Goal: Task Accomplishment & Management: Use online tool/utility

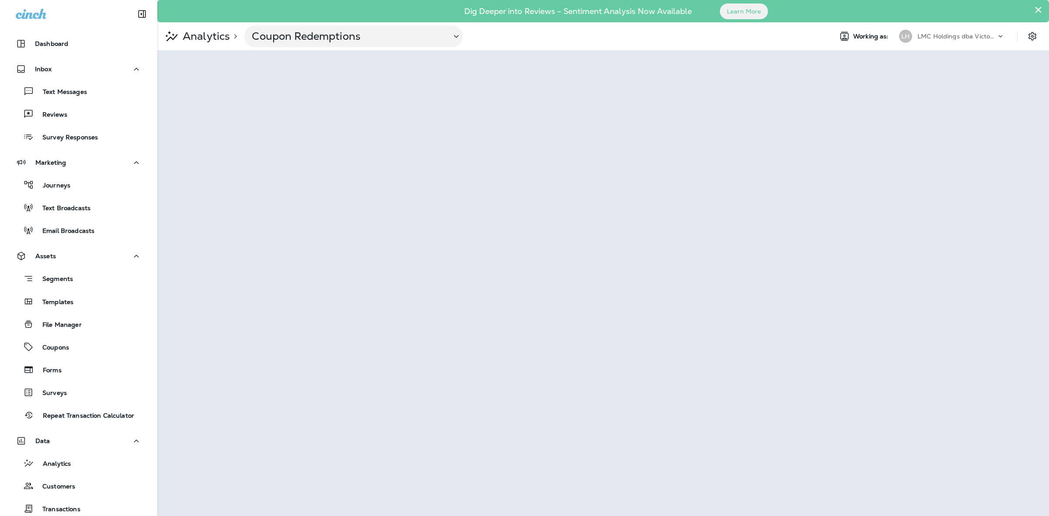
scroll to position [58, 0]
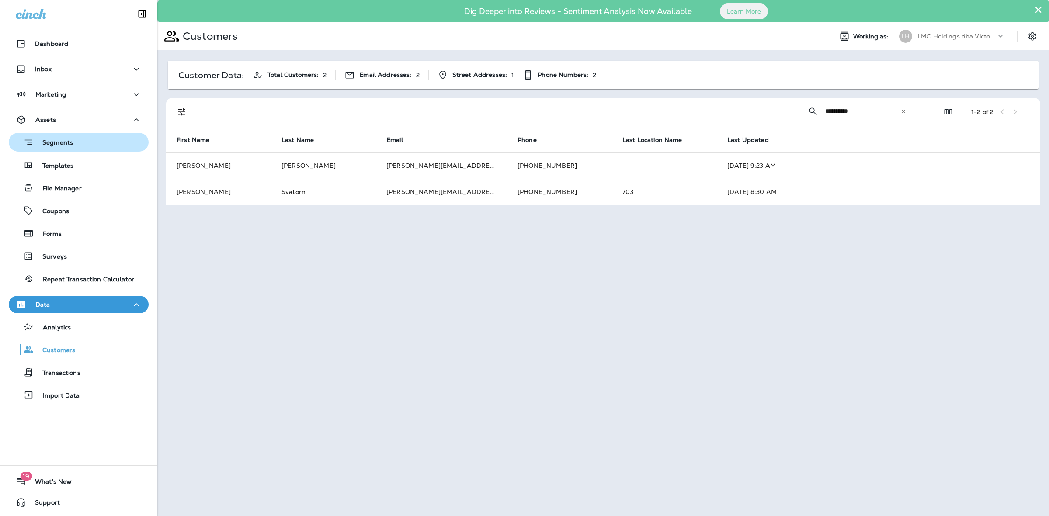
click at [73, 146] on div "Segments" at bounding box center [78, 143] width 133 height 14
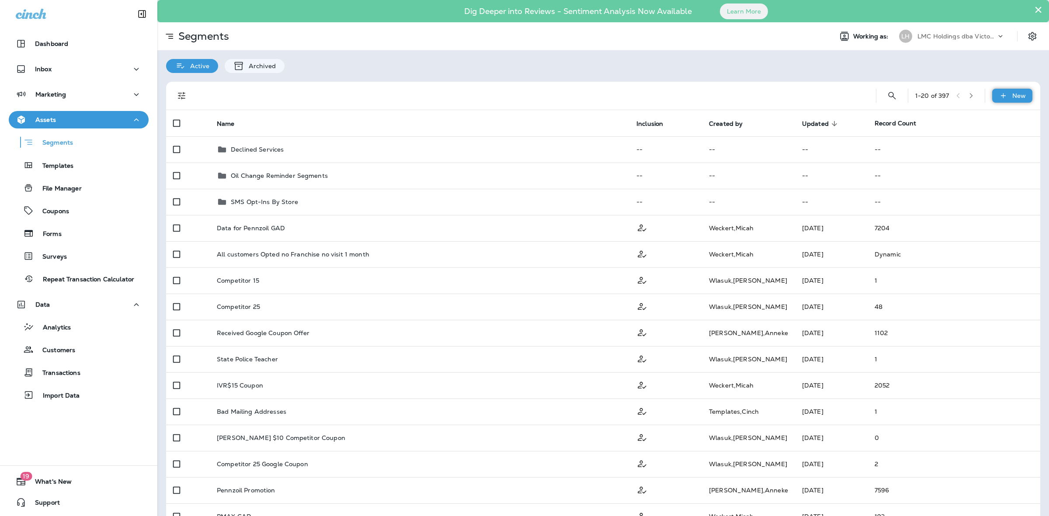
click at [1013, 97] on p "New" at bounding box center [1020, 95] width 14 height 7
click at [975, 113] on p "New Segment" at bounding box center [978, 116] width 47 height 7
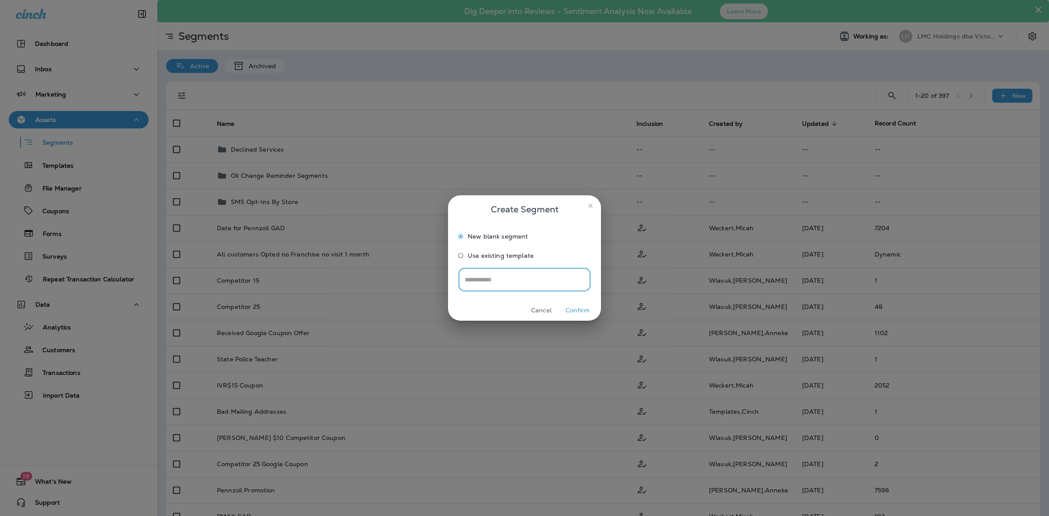
click at [577, 311] on button "Confirm" at bounding box center [577, 311] width 33 height 14
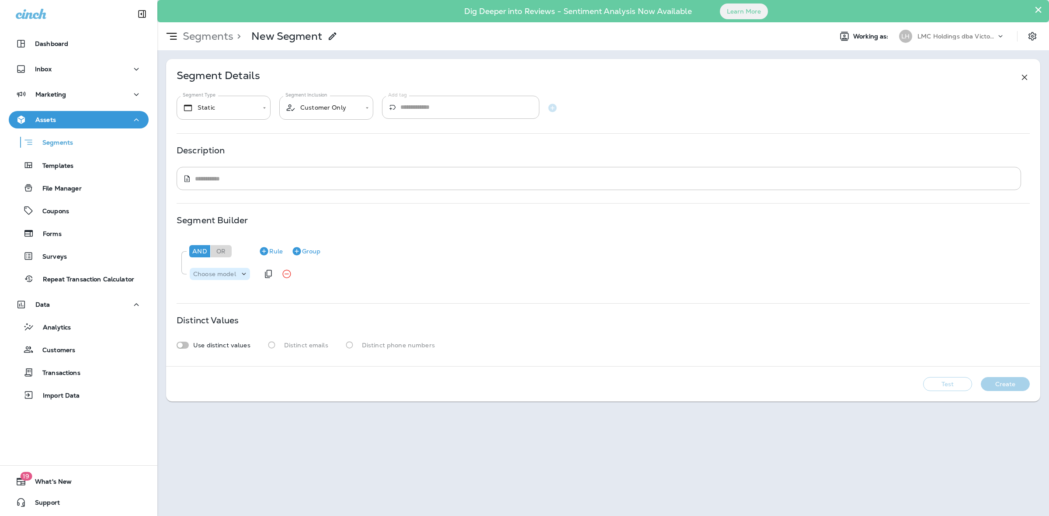
click at [223, 275] on p "Choose model" at bounding box center [214, 274] width 43 height 7
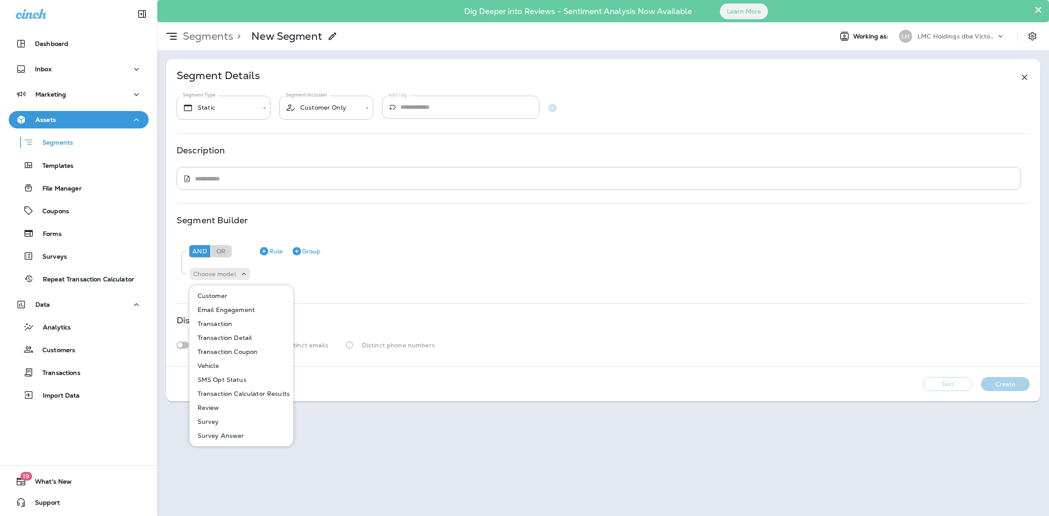
click at [234, 349] on p "Transaction Coupon" at bounding box center [226, 351] width 64 height 7
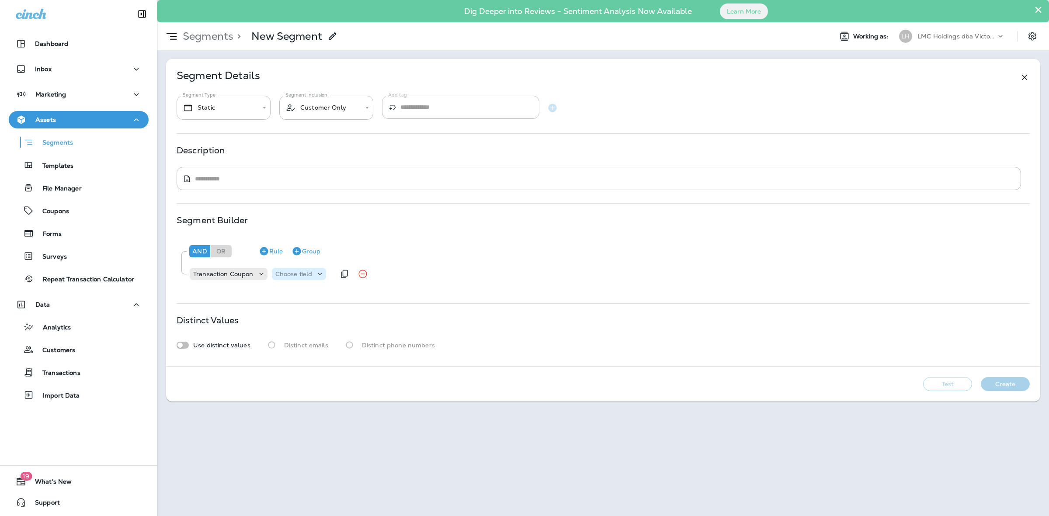
click at [281, 275] on p "Choose field" at bounding box center [293, 274] width 37 height 7
click at [282, 293] on p "Code" at bounding box center [284, 295] width 19 height 7
click at [322, 275] on p "Choose operator" at bounding box center [338, 274] width 50 height 7
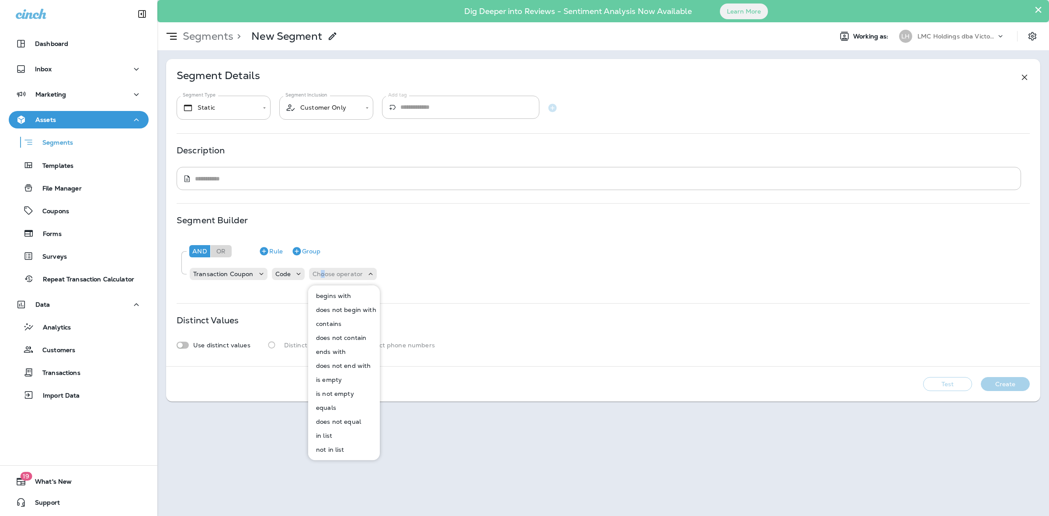
click at [338, 404] on button "equals" at bounding box center [344, 408] width 71 height 14
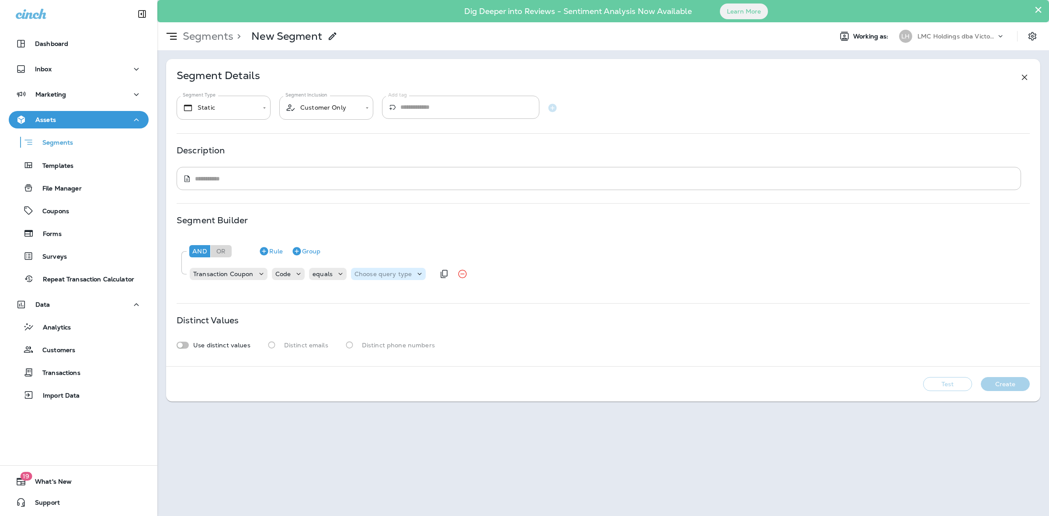
click at [374, 279] on div "Choose query type" at bounding box center [388, 274] width 75 height 12
click at [370, 292] on button "Text" at bounding box center [376, 296] width 50 height 14
click at [410, 278] on input "text" at bounding box center [441, 273] width 87 height 11
type input "*****"
click at [418, 285] on div "And Or Rule Group Transaction Coupon Code equals Text ***** BDD20" at bounding box center [603, 261] width 853 height 49
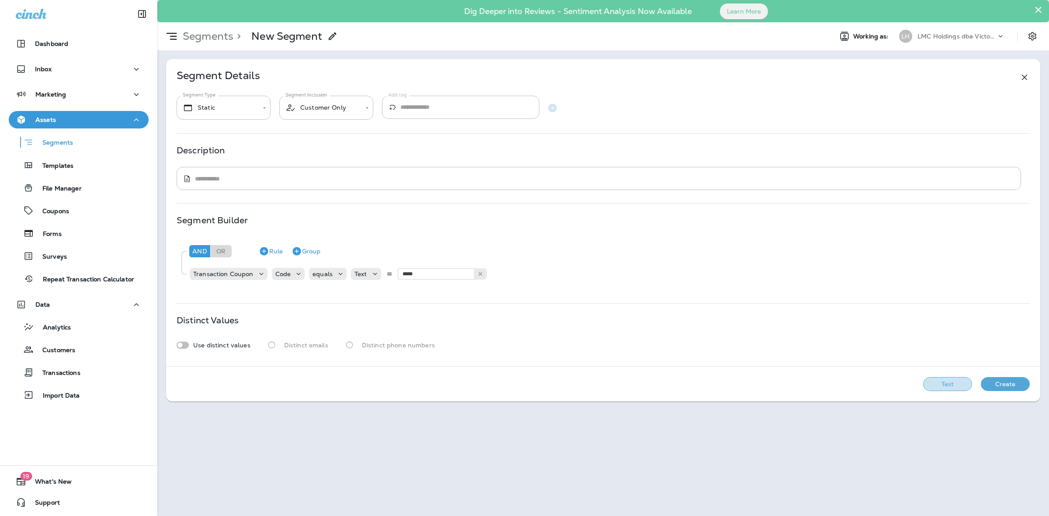
click at [950, 385] on button "Test" at bounding box center [947, 384] width 49 height 14
click at [947, 384] on button "Test" at bounding box center [947, 384] width 49 height 14
click at [888, 384] on button "View Sample" at bounding box center [886, 384] width 58 height 14
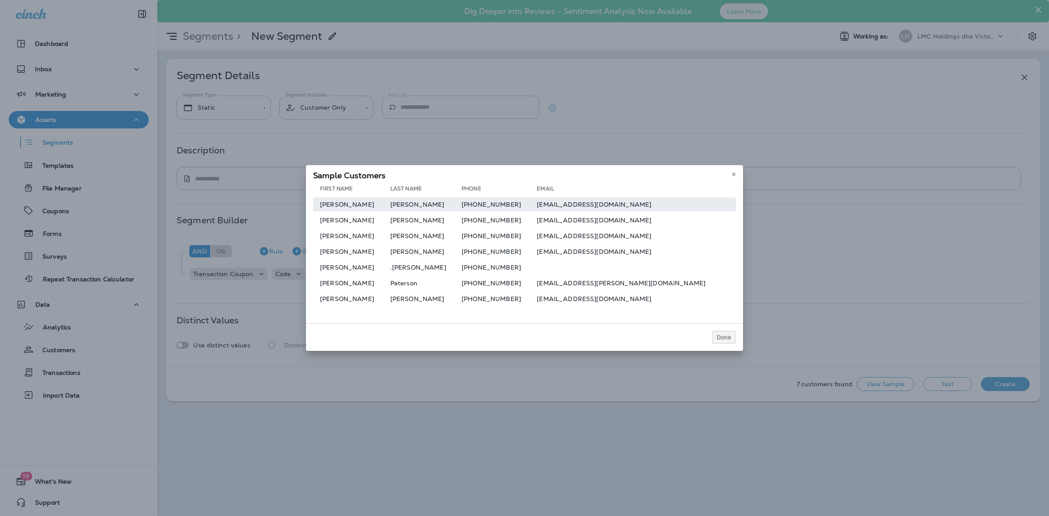
click at [537, 205] on td "[PHONE_NUMBER]" at bounding box center [499, 205] width 75 height 14
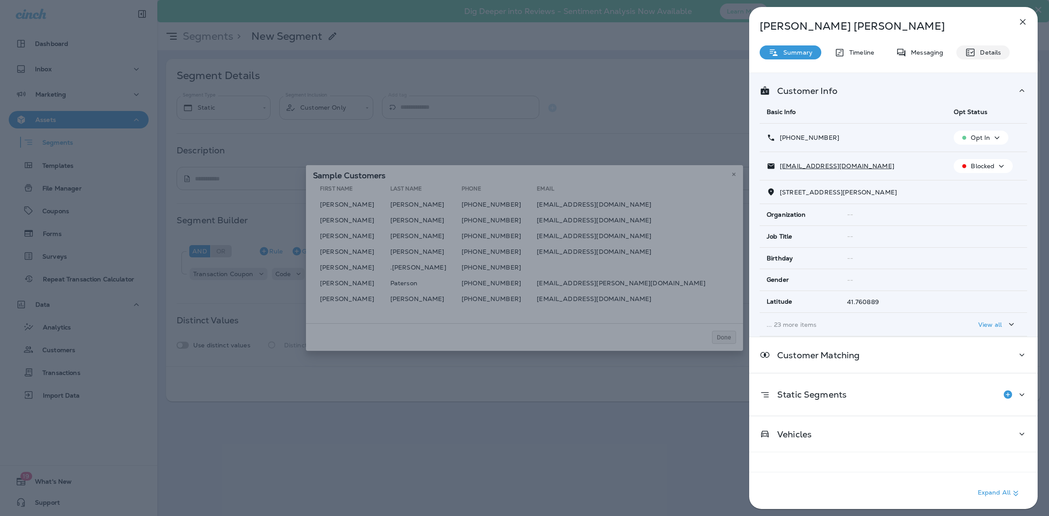
click at [978, 51] on p "Details" at bounding box center [988, 52] width 25 height 7
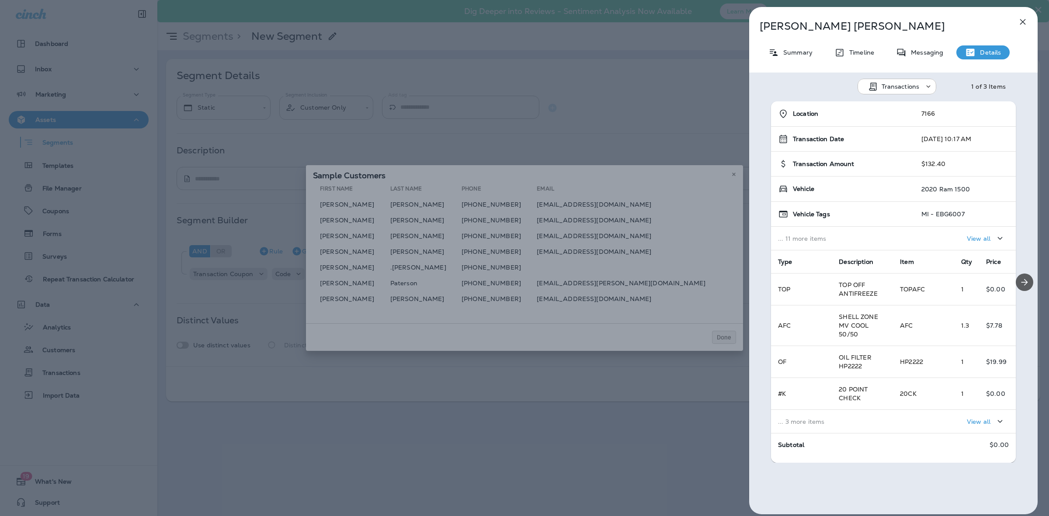
click at [1028, 282] on button "Next" at bounding box center [1024, 282] width 17 height 17
click at [763, 281] on icon "Previous" at bounding box center [761, 280] width 5 height 5
click at [606, 221] on div "[PERSON_NAME] Summary Timeline Messaging Details Transactions 1 of 3 Items Loca…" at bounding box center [524, 258] width 1049 height 516
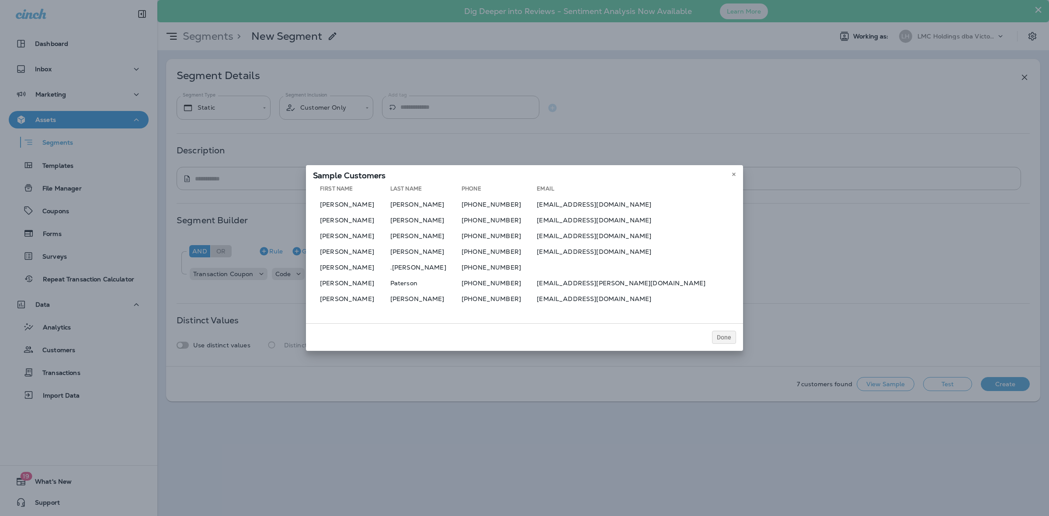
click at [572, 222] on div at bounding box center [524, 258] width 1049 height 516
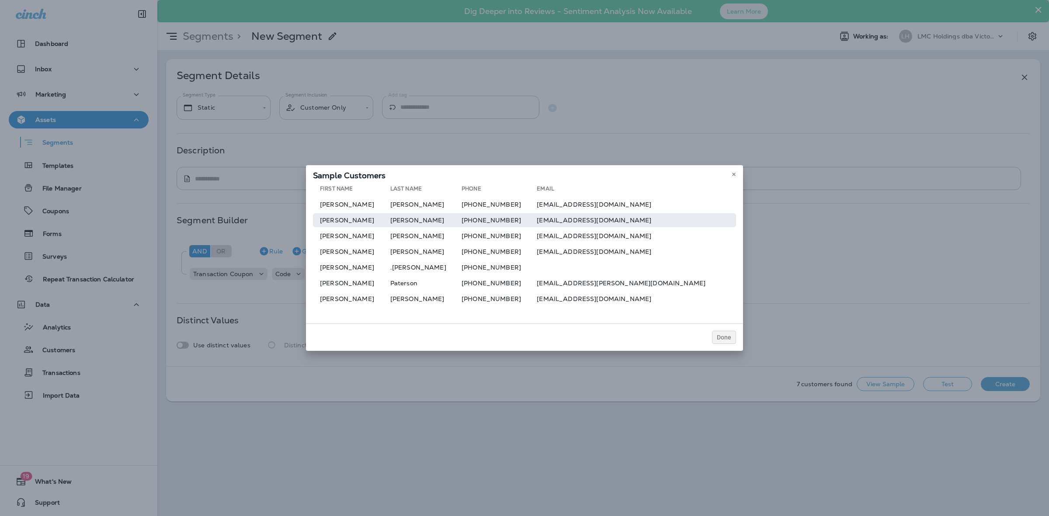
click at [537, 223] on td "[PHONE_NUMBER]" at bounding box center [499, 220] width 75 height 14
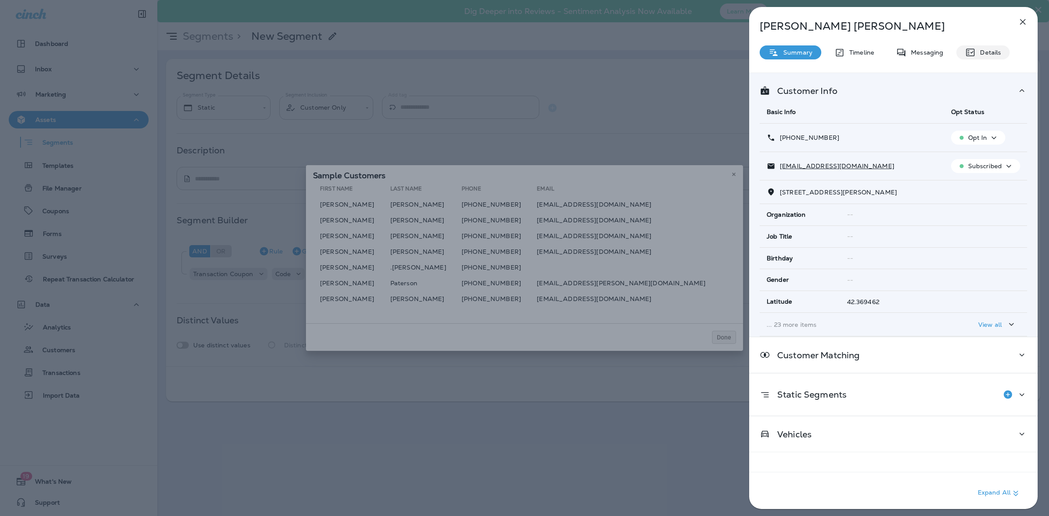
click at [985, 53] on p "Details" at bounding box center [988, 52] width 25 height 7
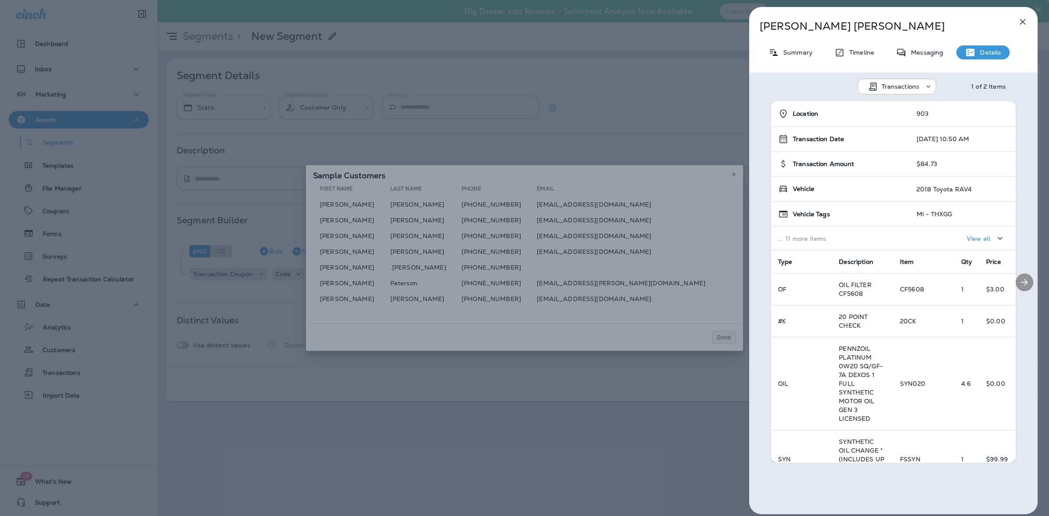
click at [1020, 281] on icon "Next" at bounding box center [1025, 282] width 10 height 10
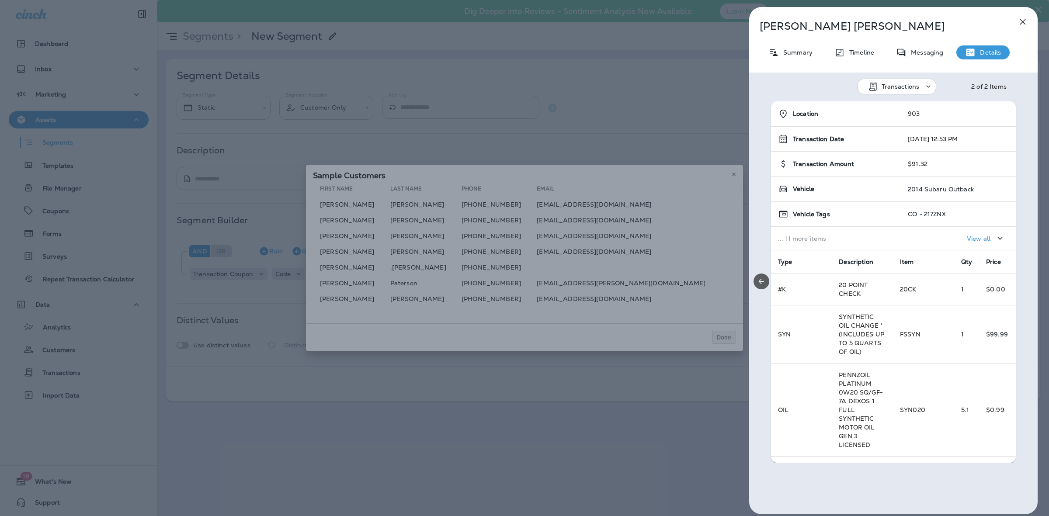
click at [761, 282] on icon "Previous" at bounding box center [761, 281] width 9 height 9
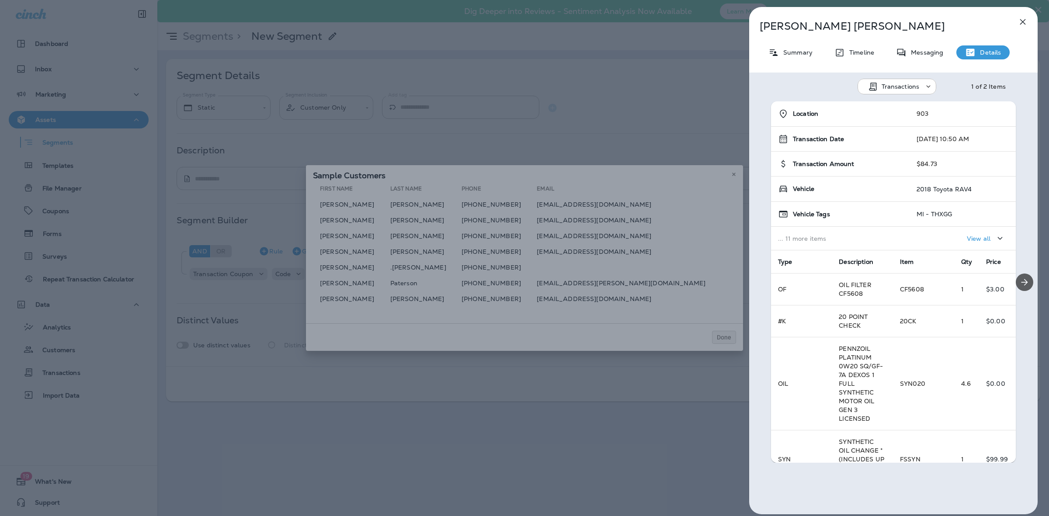
click at [1020, 281] on icon "Next" at bounding box center [1025, 282] width 10 height 10
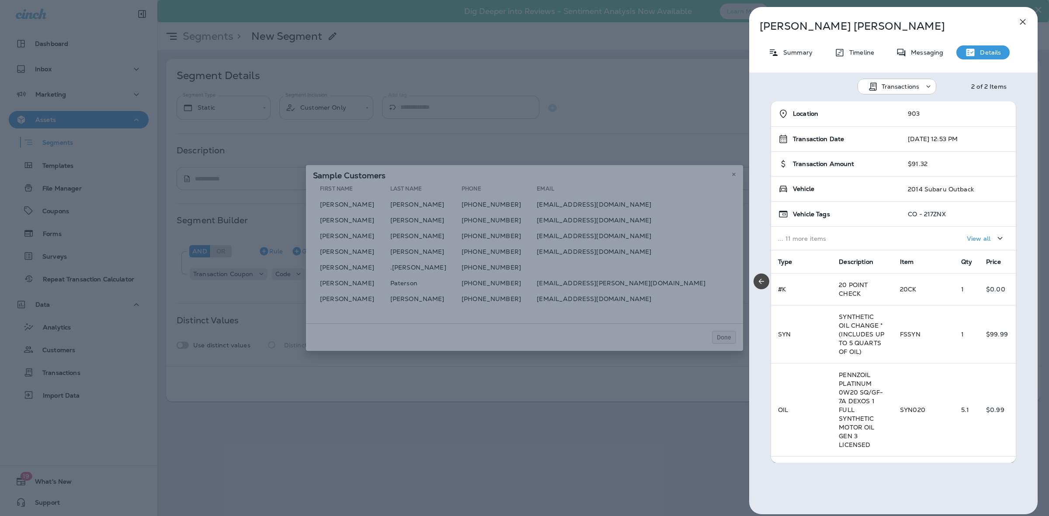
click at [1016, 281] on div "Location 903 Transaction Date [DATE] 12:53 PM Transaction Amount $91.32 Vehicle…" at bounding box center [893, 282] width 289 height 362
click at [764, 283] on icon "Previous" at bounding box center [761, 281] width 9 height 9
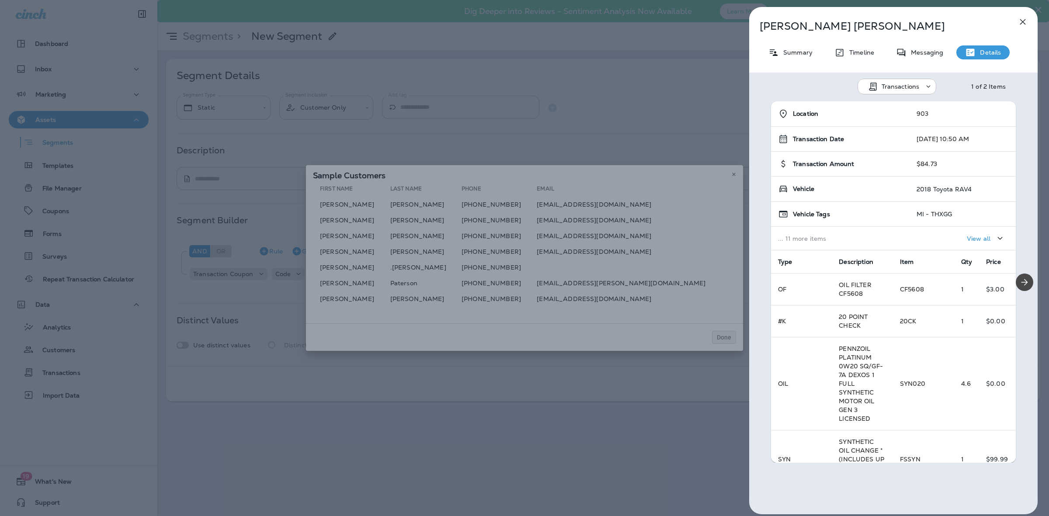
click at [1021, 289] on button "Next" at bounding box center [1024, 282] width 17 height 17
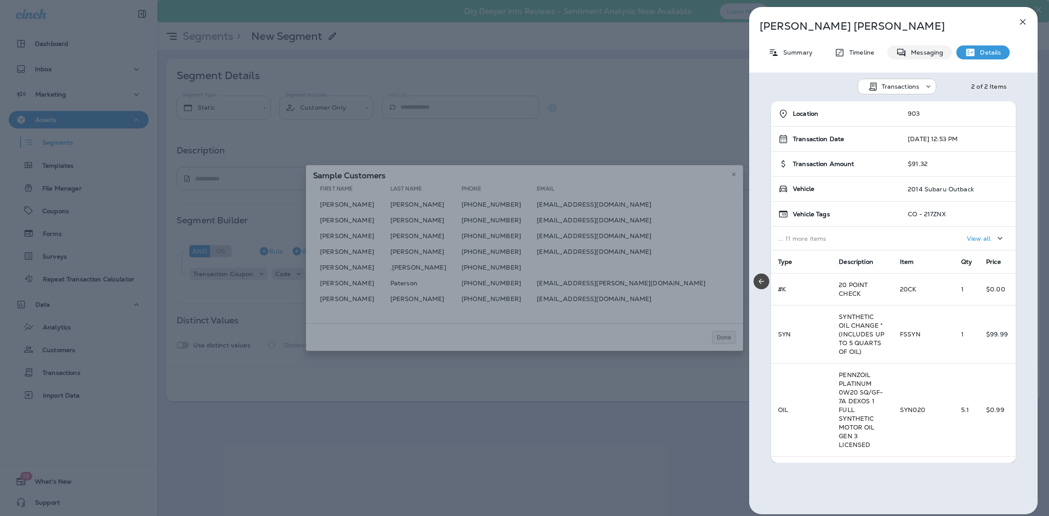
click at [915, 47] on div "Messaging" at bounding box center [920, 52] width 65 height 14
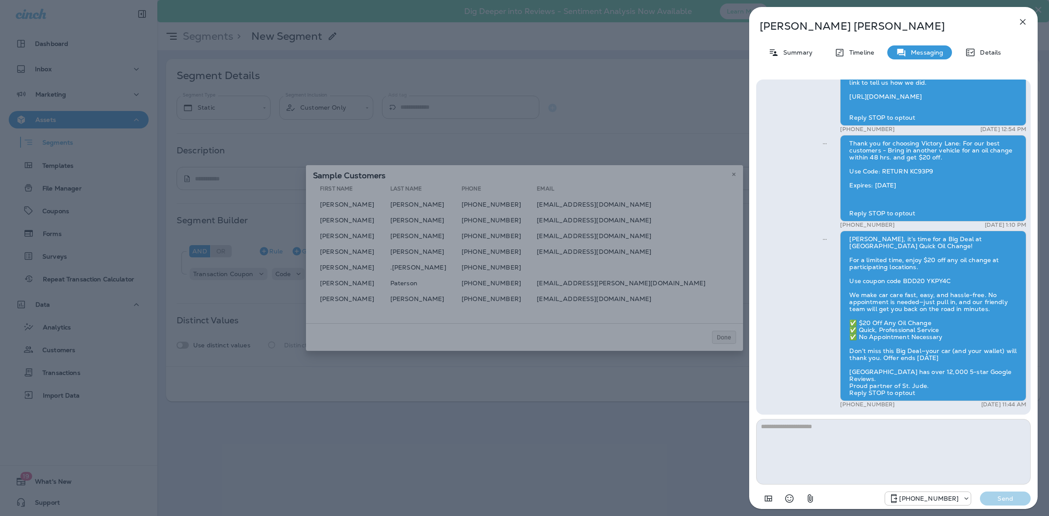
scroll to position [-17, 0]
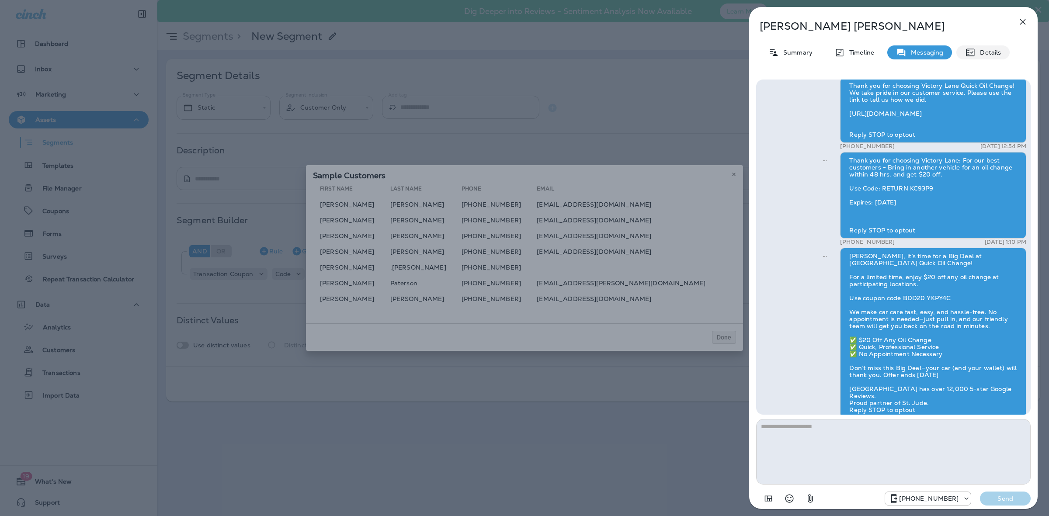
click at [993, 52] on p "Details" at bounding box center [988, 52] width 25 height 7
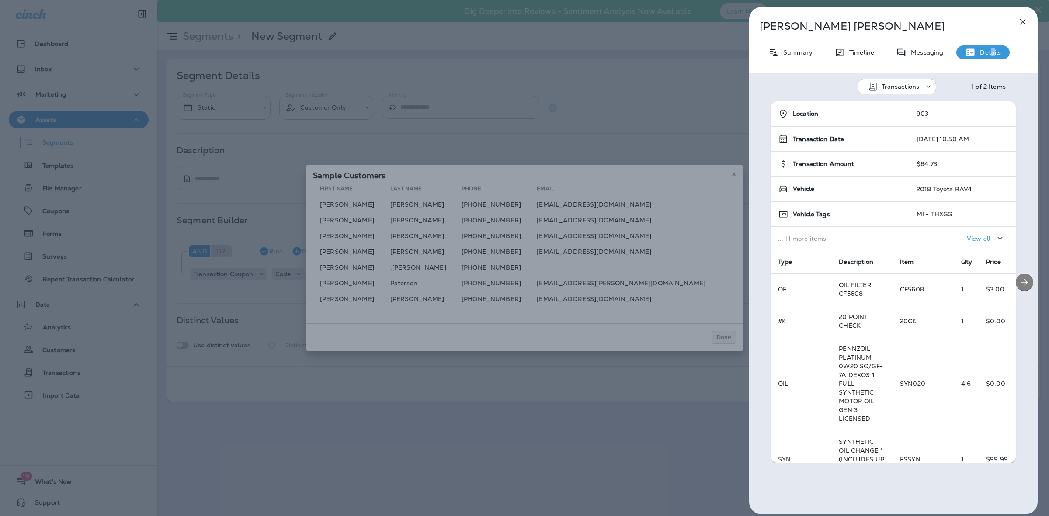
click at [1020, 278] on icon "Next" at bounding box center [1025, 282] width 10 height 10
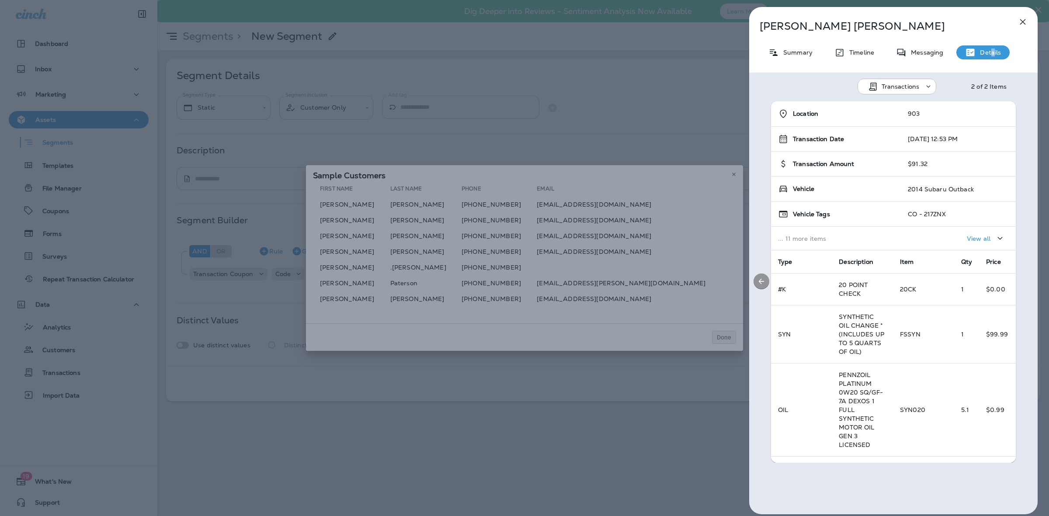
click at [764, 283] on icon "Previous" at bounding box center [761, 281] width 9 height 9
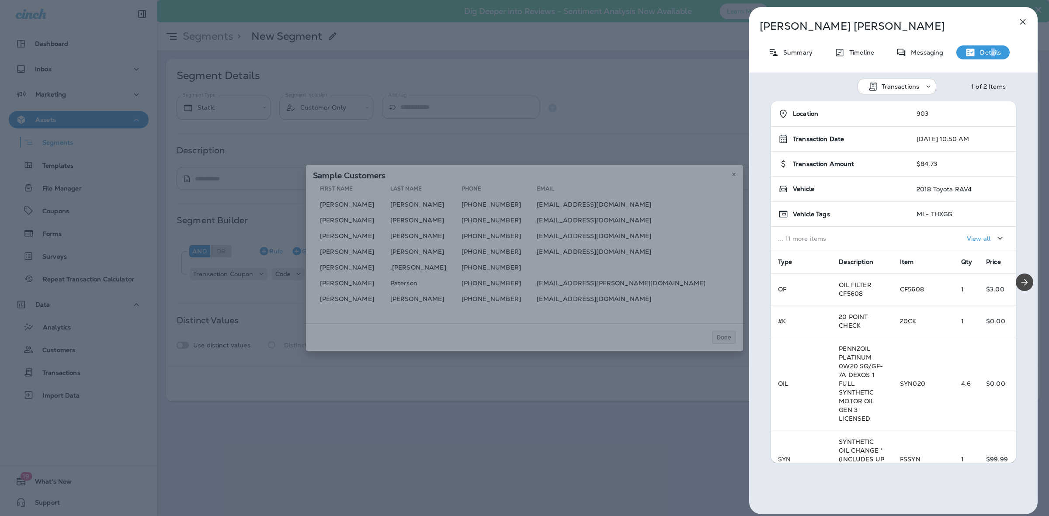
click at [1016, 277] on button "Next" at bounding box center [1024, 282] width 17 height 17
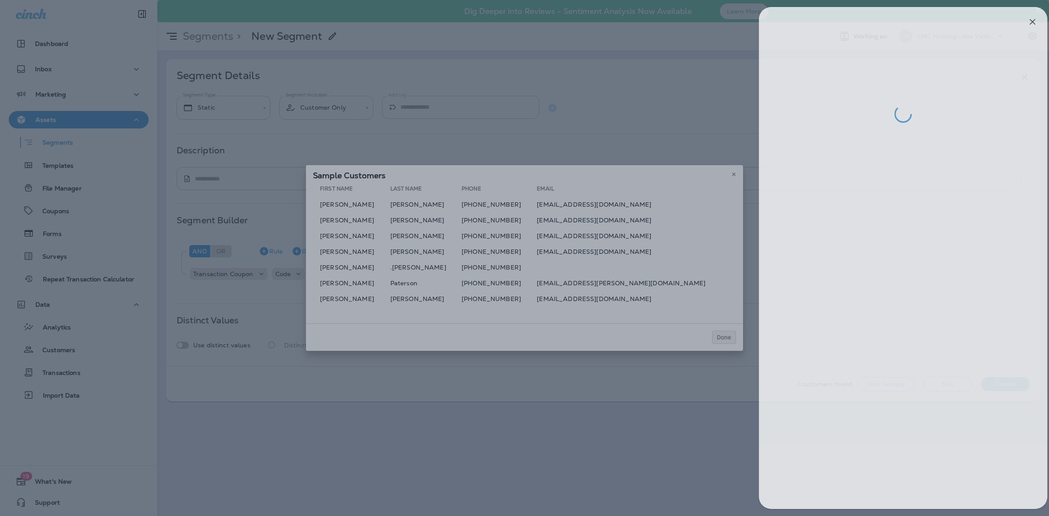
click at [563, 237] on div at bounding box center [534, 258] width 1049 height 516
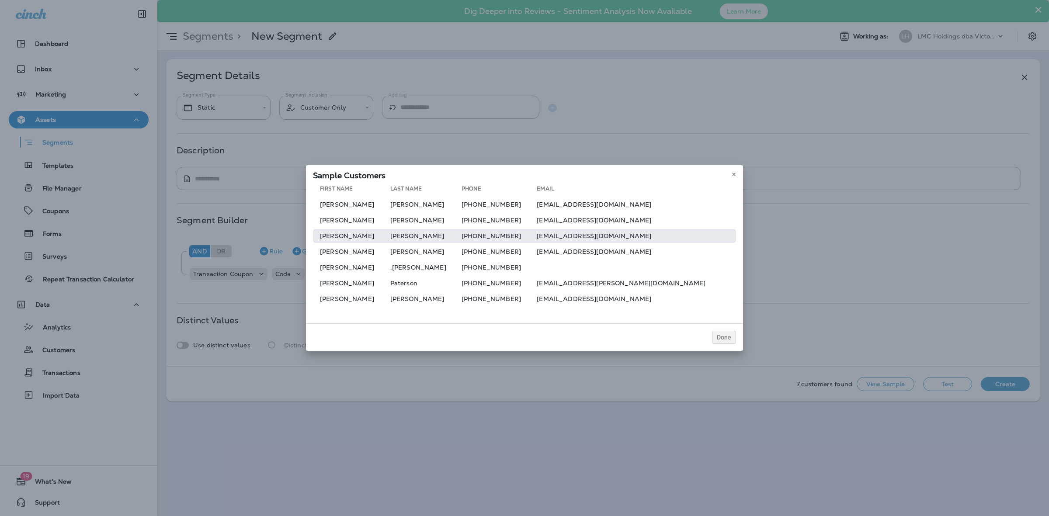
click at [588, 234] on div at bounding box center [524, 258] width 1049 height 516
click at [588, 234] on td "[EMAIL_ADDRESS][DOMAIN_NAME]" at bounding box center [636, 236] width 199 height 14
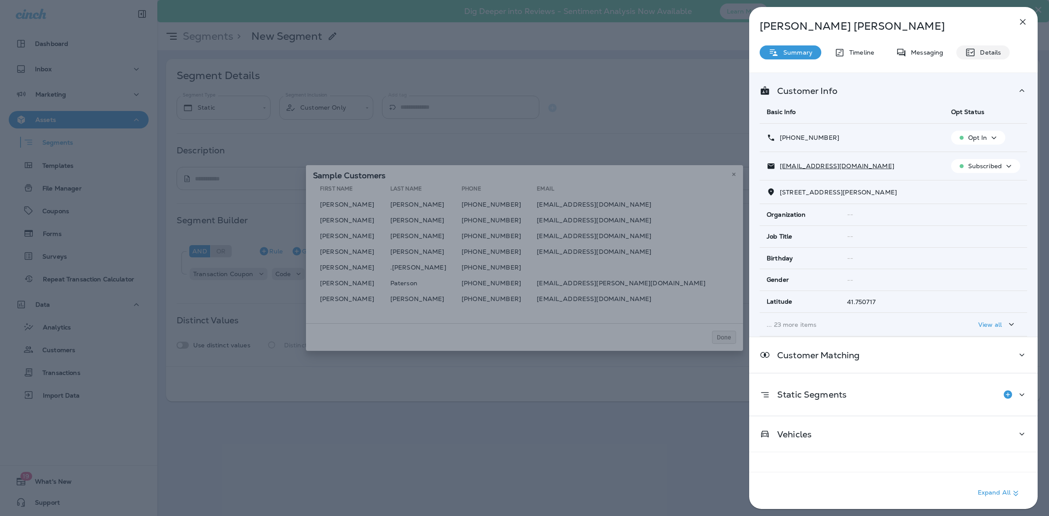
click at [968, 58] on div "Details" at bounding box center [983, 52] width 53 height 14
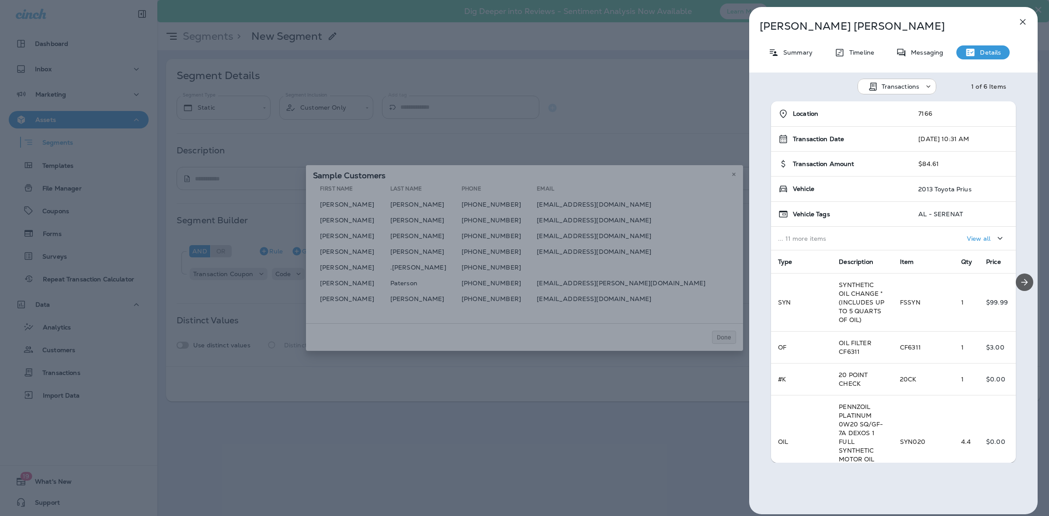
click at [1021, 278] on icon "Next" at bounding box center [1025, 282] width 10 height 10
click at [759, 282] on icon "Previous" at bounding box center [761, 281] width 9 height 9
click at [1020, 280] on icon "Next" at bounding box center [1025, 282] width 10 height 10
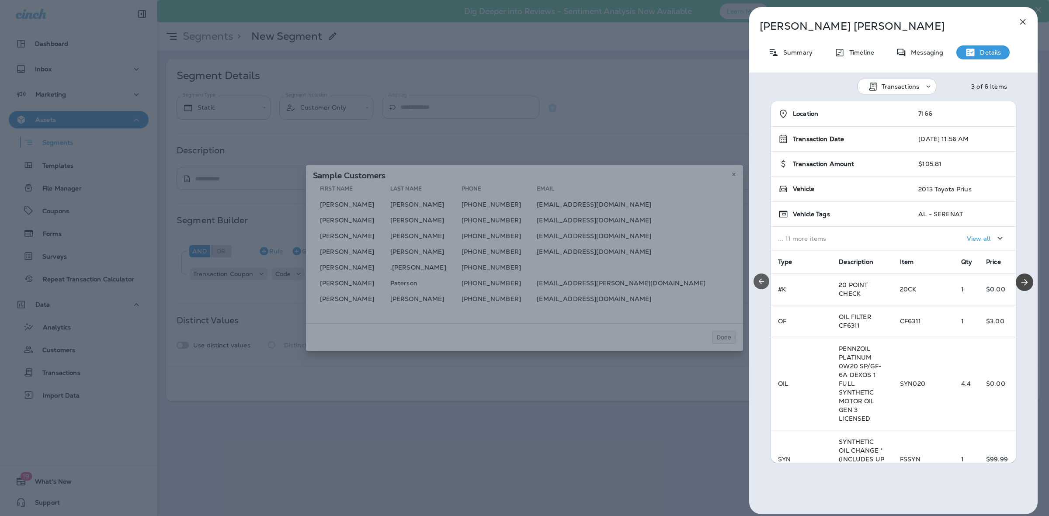
click at [764, 283] on icon "Previous" at bounding box center [761, 281] width 9 height 9
click at [1023, 283] on icon "Next" at bounding box center [1025, 282] width 10 height 10
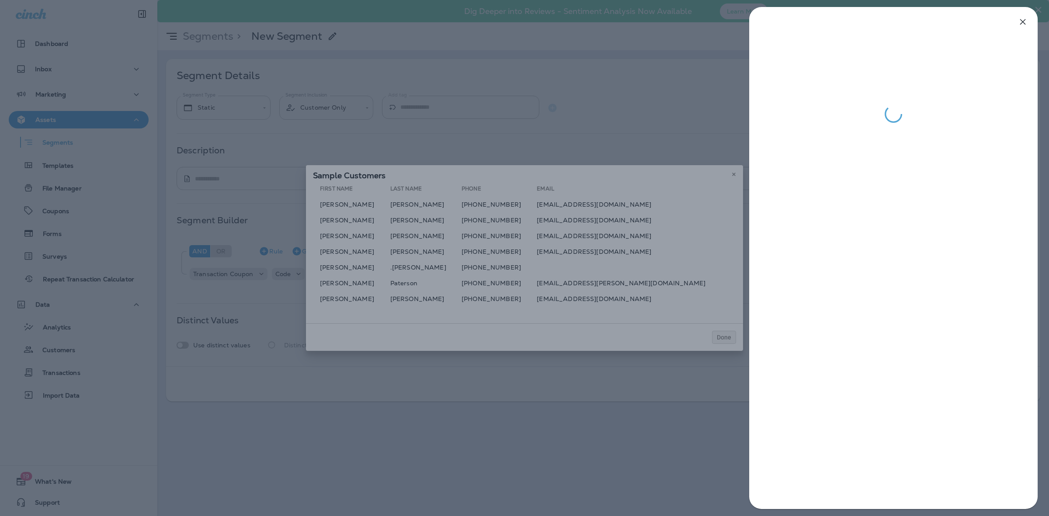
click at [566, 263] on div at bounding box center [524, 258] width 1049 height 516
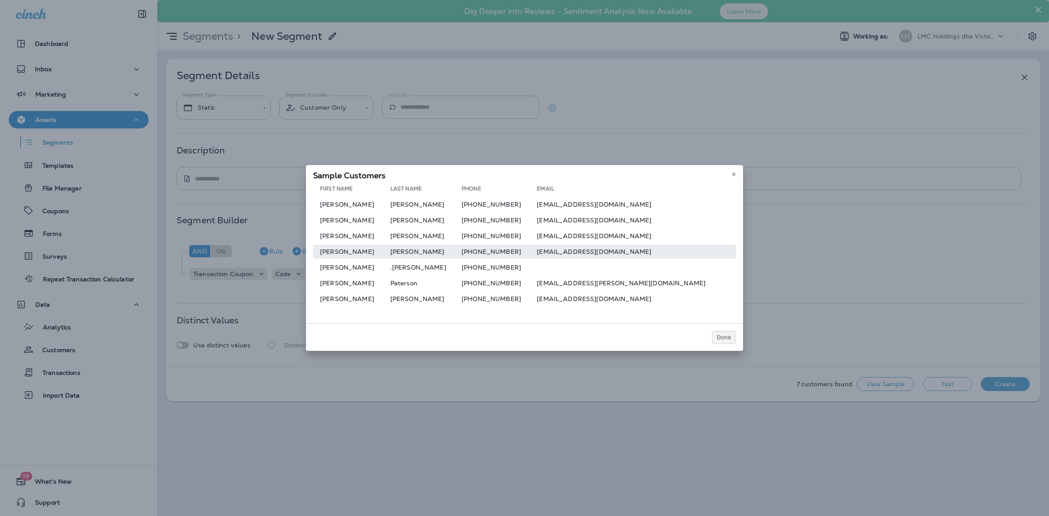
click at [594, 252] on td "[EMAIL_ADDRESS][DOMAIN_NAME]" at bounding box center [636, 252] width 199 height 14
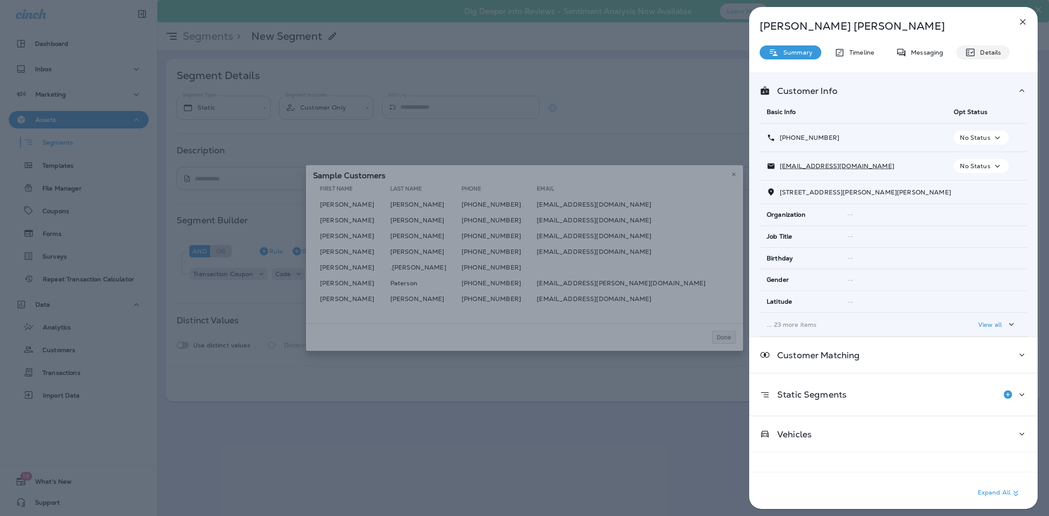
click at [992, 54] on p "Details" at bounding box center [988, 52] width 25 height 7
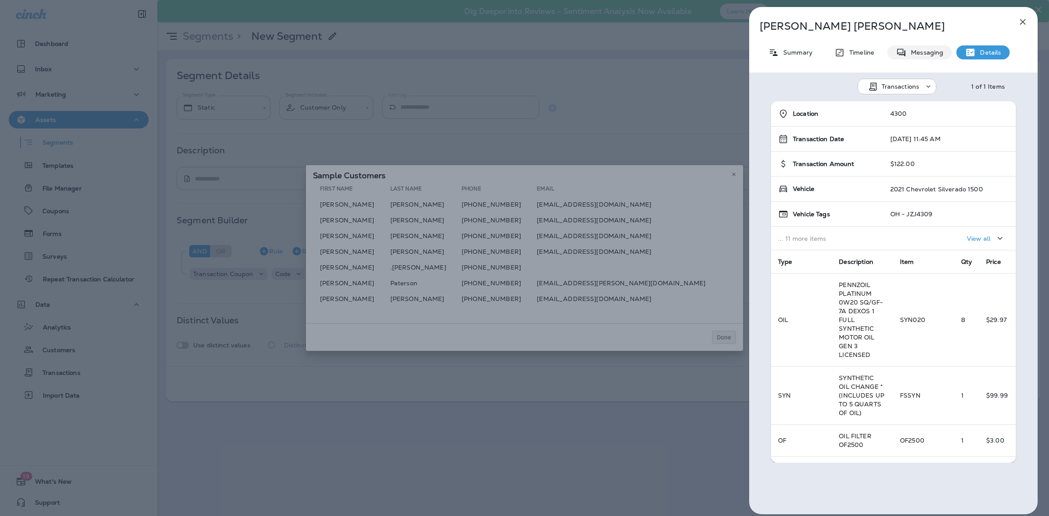
click at [928, 47] on div "Messaging" at bounding box center [920, 52] width 65 height 14
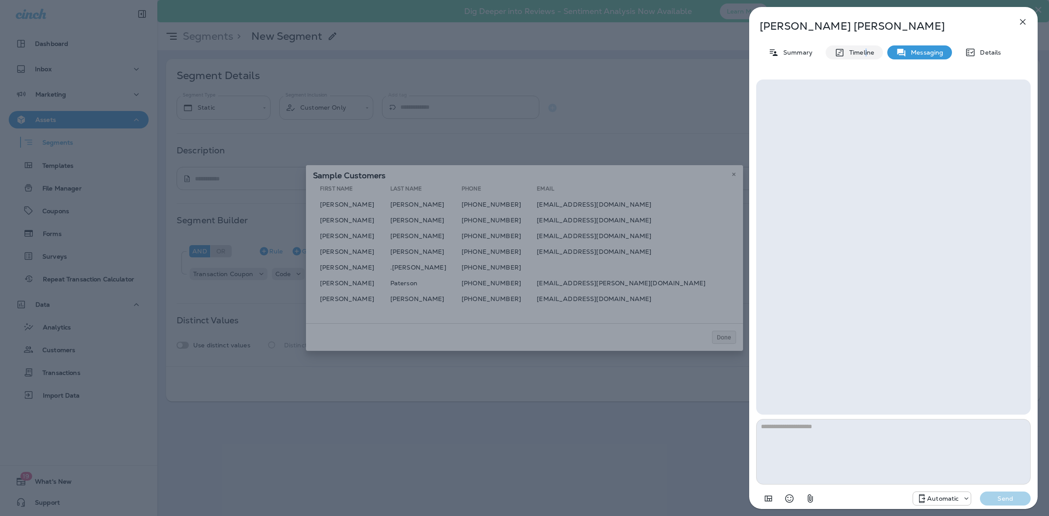
click at [866, 56] on p "Timeline" at bounding box center [859, 52] width 29 height 7
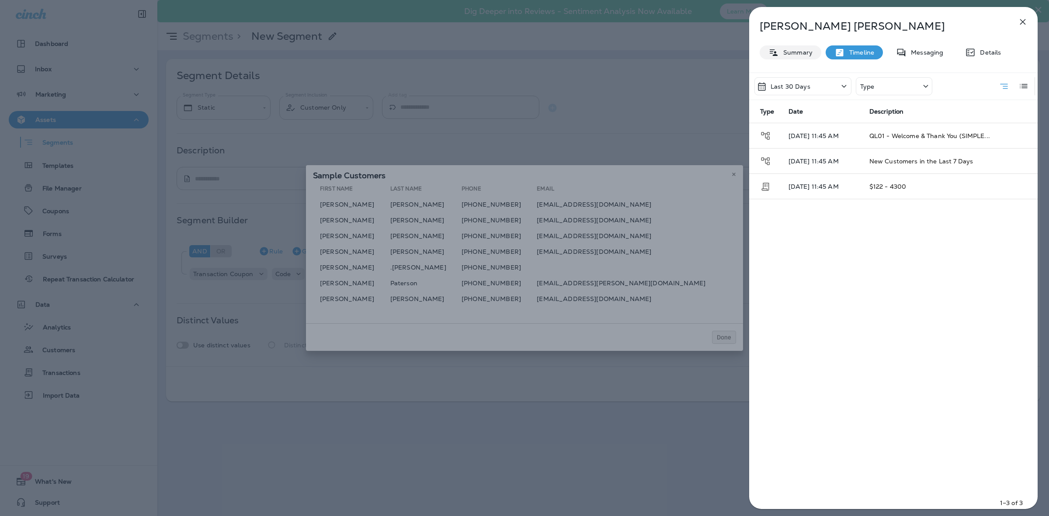
click at [797, 46] on div "Summary" at bounding box center [791, 52] width 62 height 14
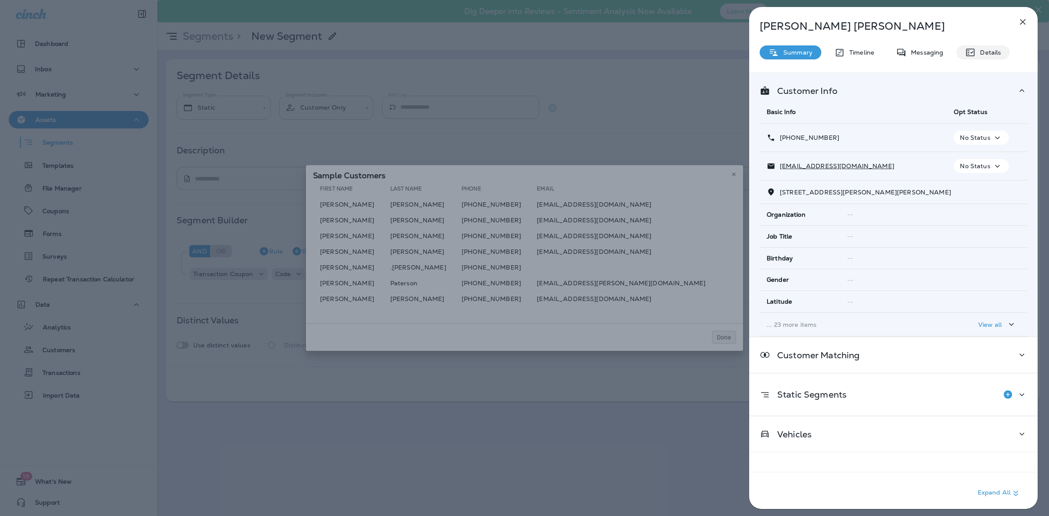
click at [987, 56] on div "Details" at bounding box center [983, 52] width 53 height 14
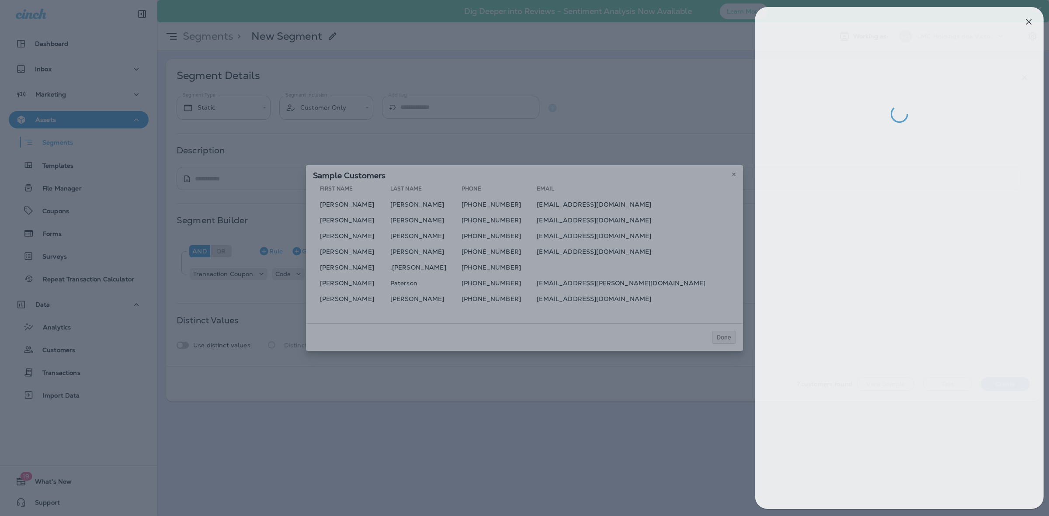
click at [630, 268] on div at bounding box center [530, 258] width 1049 height 516
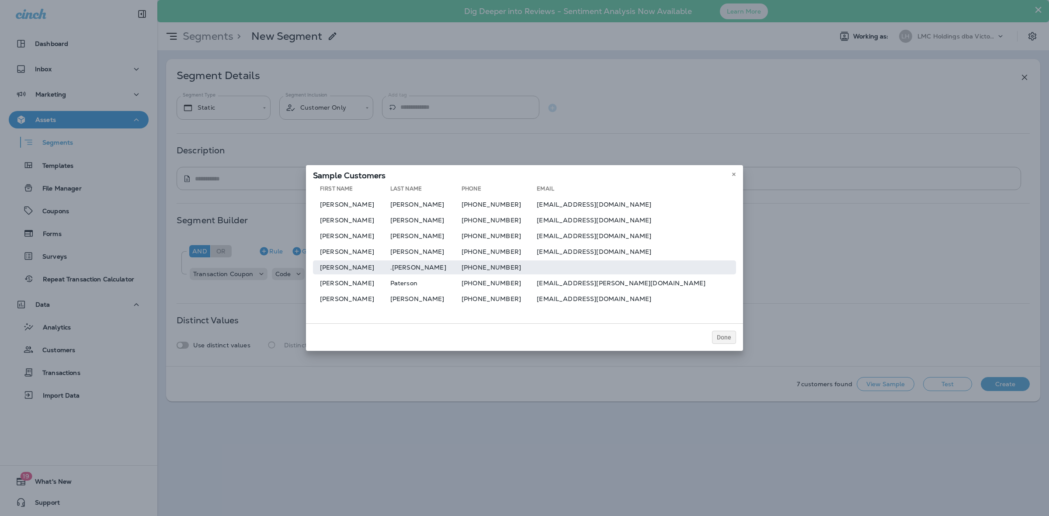
click at [506, 272] on td "[PHONE_NUMBER]" at bounding box center [499, 268] width 75 height 14
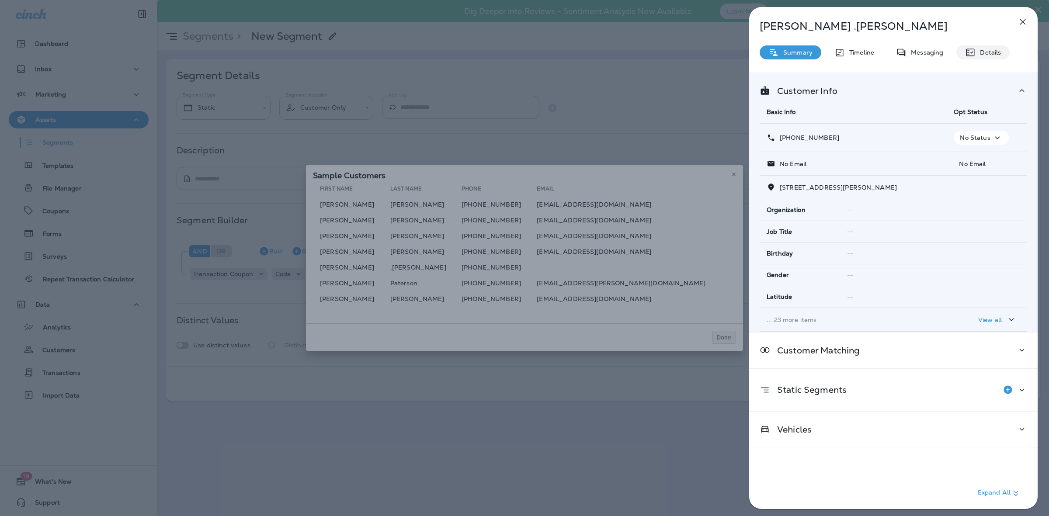
click at [984, 49] on div "Details" at bounding box center [983, 52] width 53 height 14
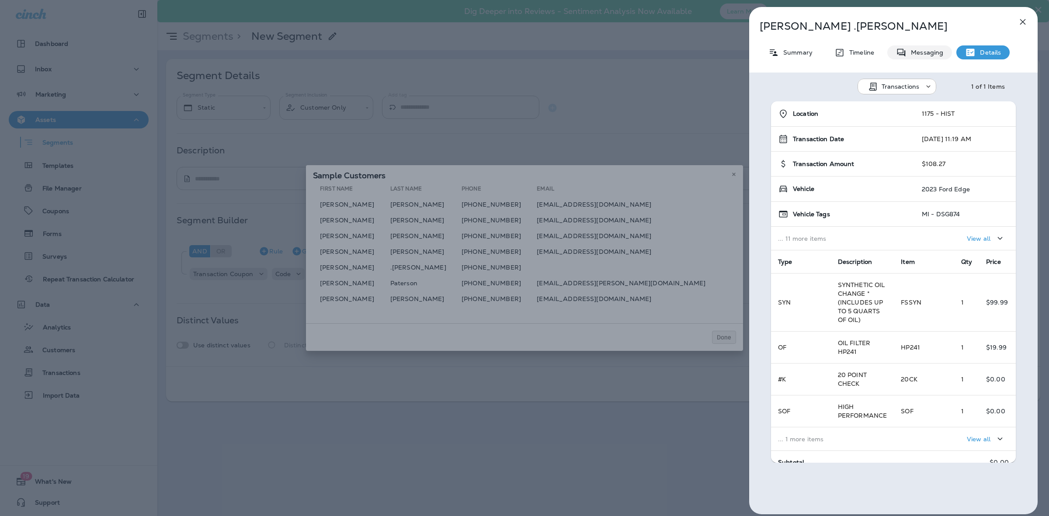
click at [916, 53] on p "Messaging" at bounding box center [925, 52] width 37 height 7
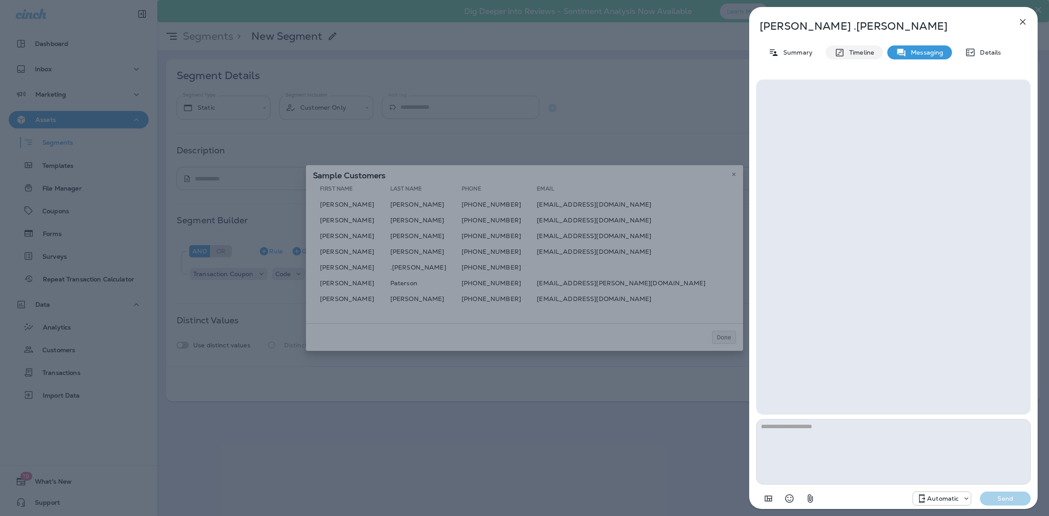
click at [864, 53] on p "Timeline" at bounding box center [859, 52] width 29 height 7
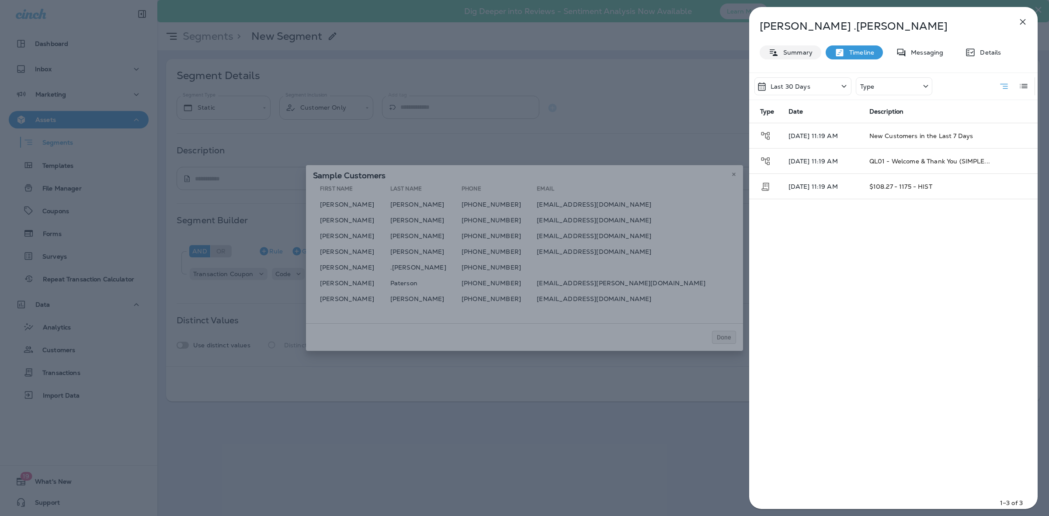
click at [801, 53] on p "Summary" at bounding box center [796, 52] width 34 height 7
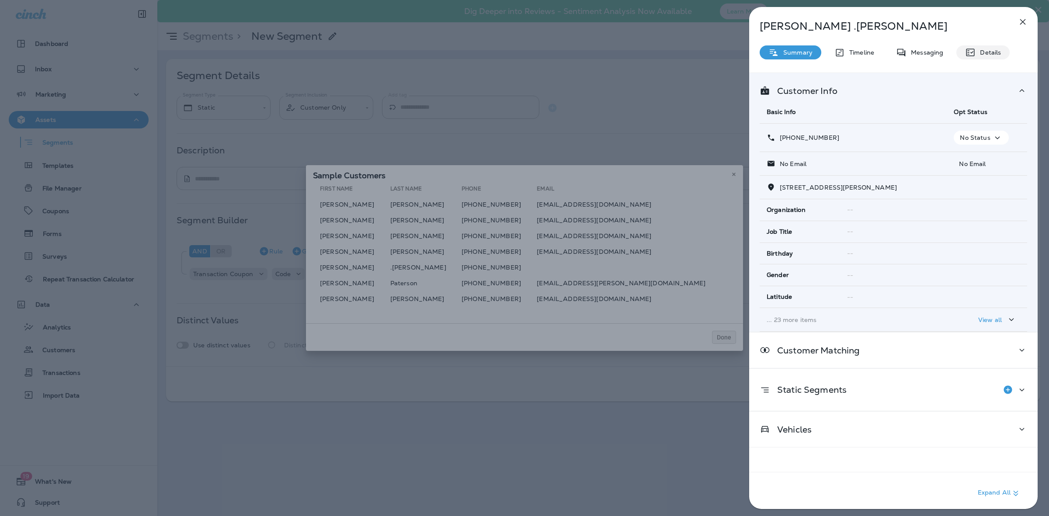
click at [978, 58] on div "Details" at bounding box center [983, 52] width 53 height 14
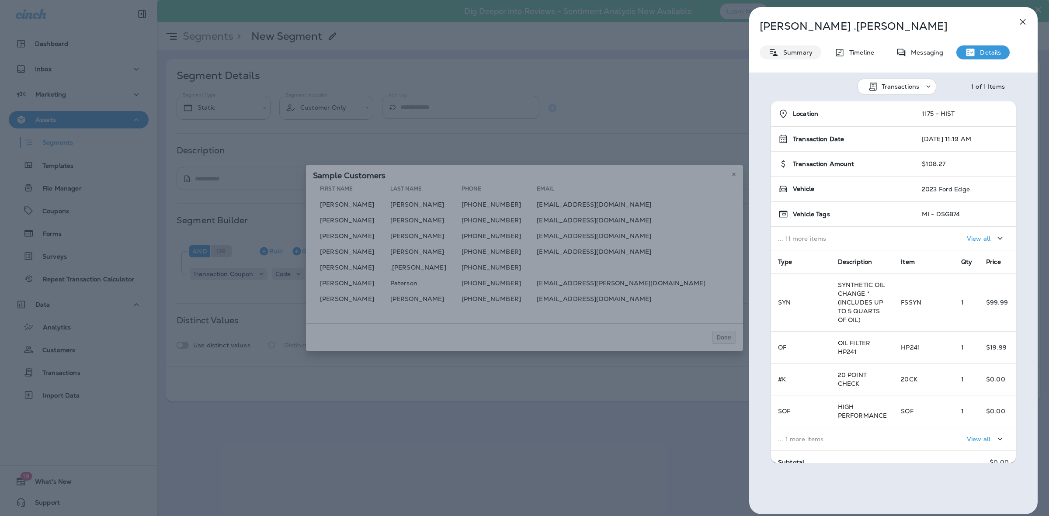
click at [804, 49] on p "Summary" at bounding box center [796, 52] width 34 height 7
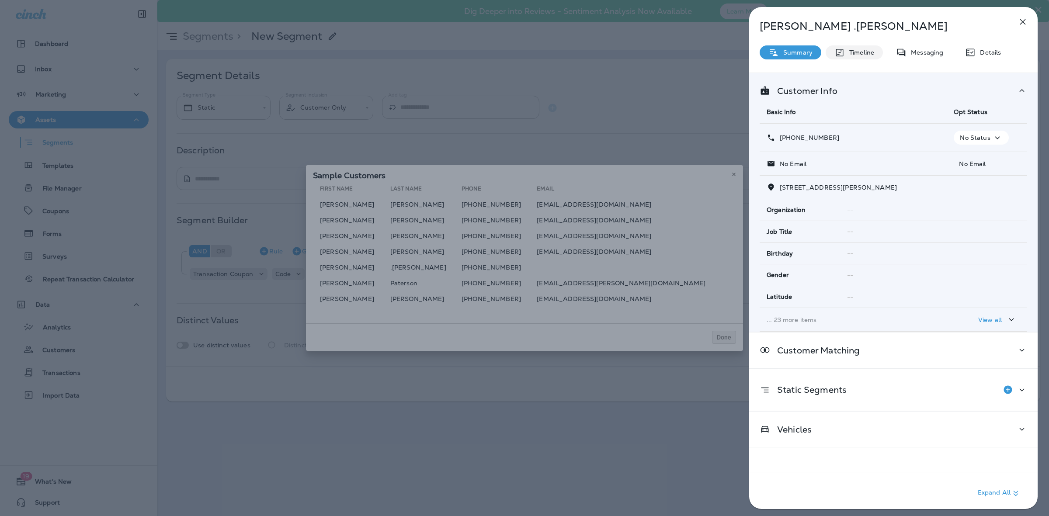
click at [873, 55] on p "Timeline" at bounding box center [859, 52] width 29 height 7
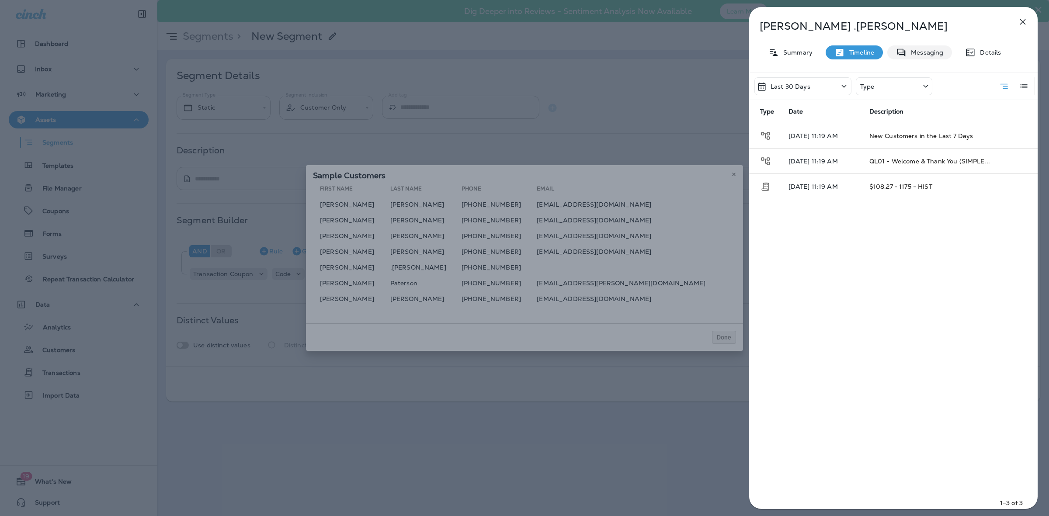
click at [922, 51] on p "Messaging" at bounding box center [925, 52] width 37 height 7
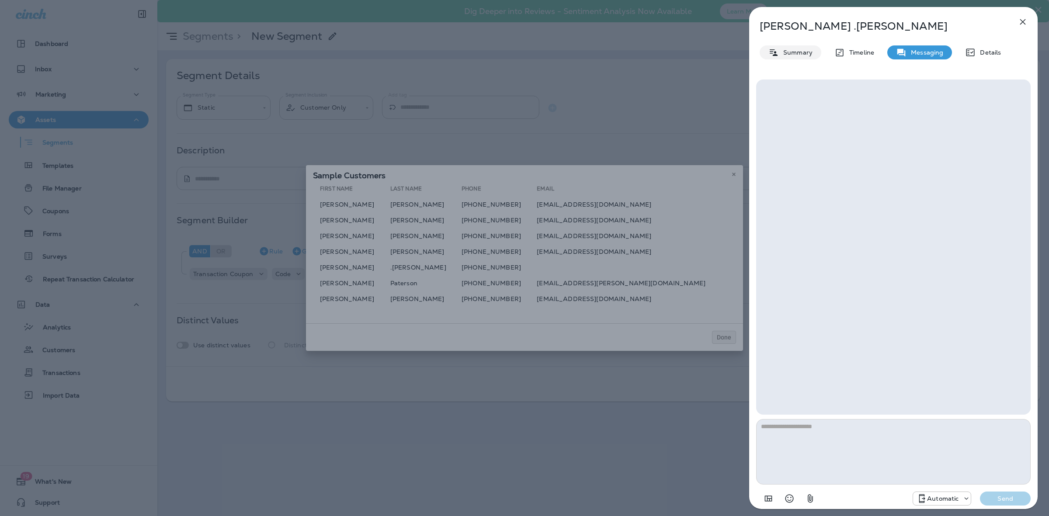
click at [796, 51] on p "Summary" at bounding box center [796, 52] width 34 height 7
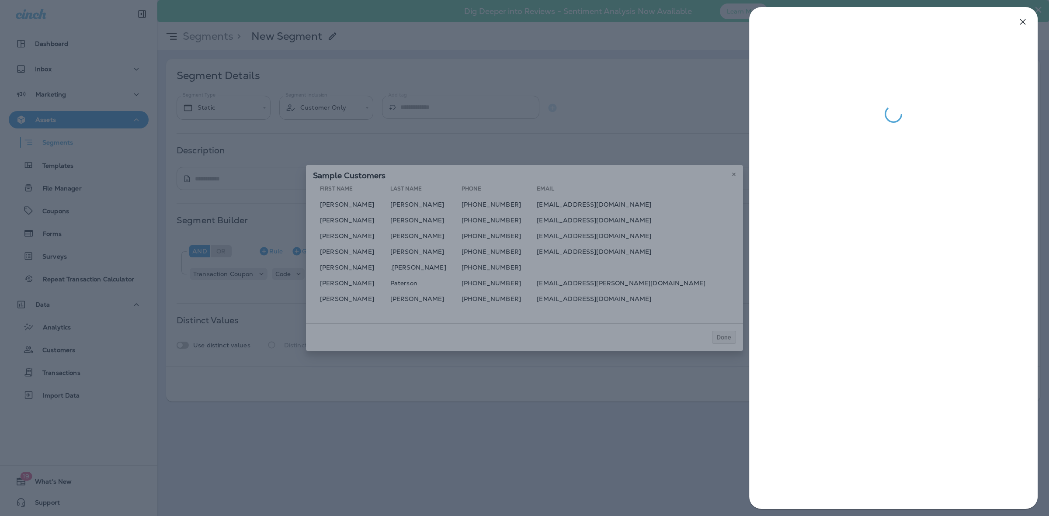
click at [438, 286] on div at bounding box center [524, 258] width 1049 height 516
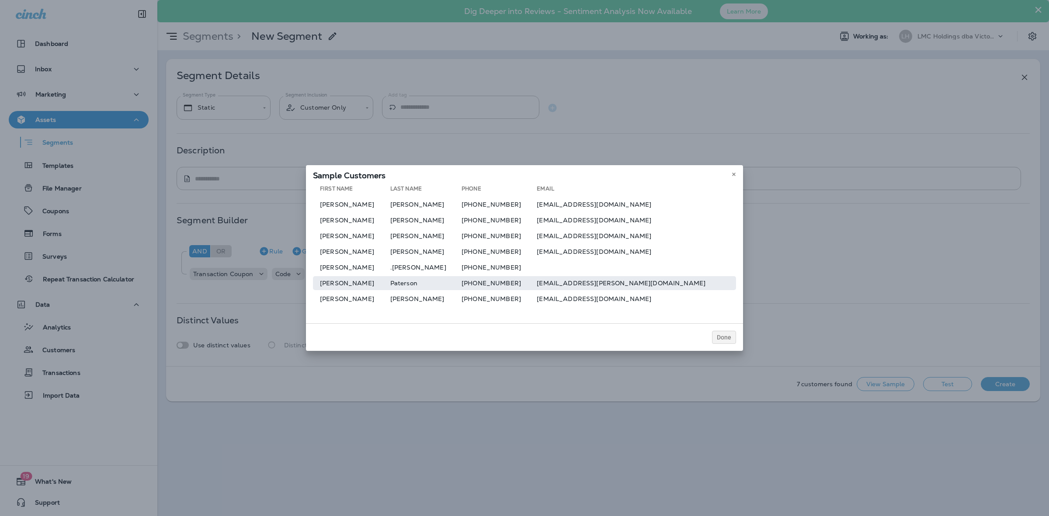
click at [484, 283] on td "[PHONE_NUMBER]" at bounding box center [499, 283] width 75 height 14
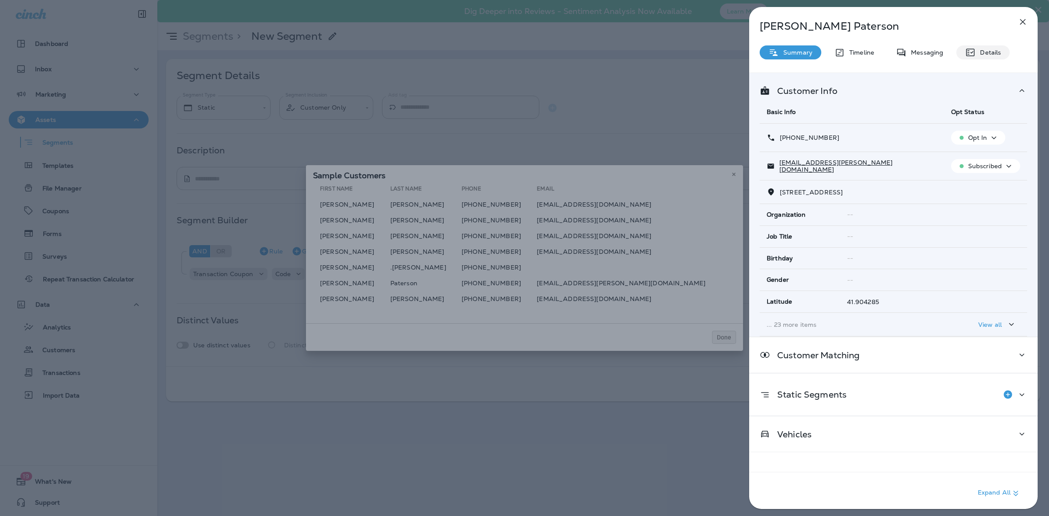
click at [980, 54] on p "Details" at bounding box center [988, 52] width 25 height 7
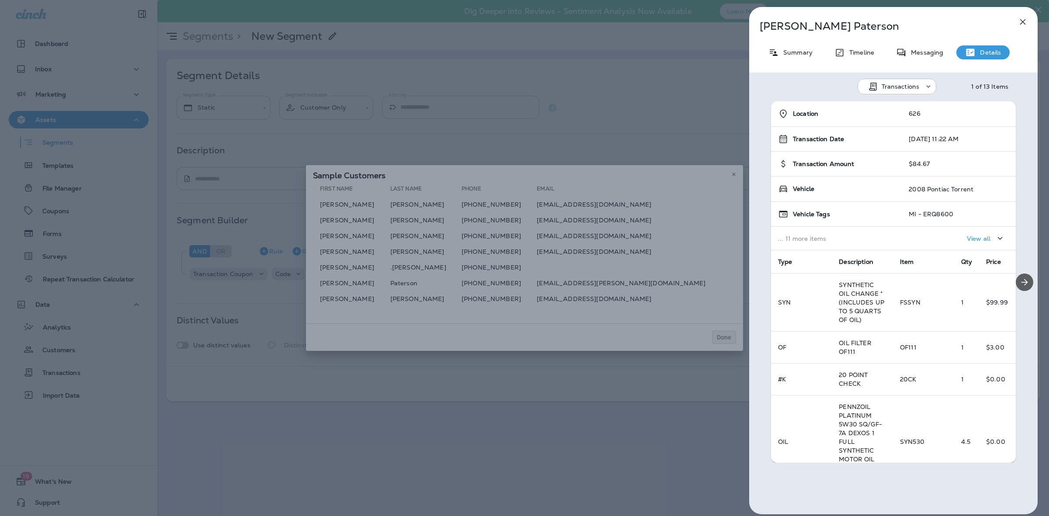
click at [1021, 285] on icon "Next" at bounding box center [1025, 282] width 10 height 10
click at [765, 279] on icon "Previous" at bounding box center [761, 281] width 9 height 9
click at [481, 294] on div "[PERSON_NAME] Summary Timeline Messaging Details Transactions 1 of 13 Items Loc…" at bounding box center [524, 258] width 1049 height 516
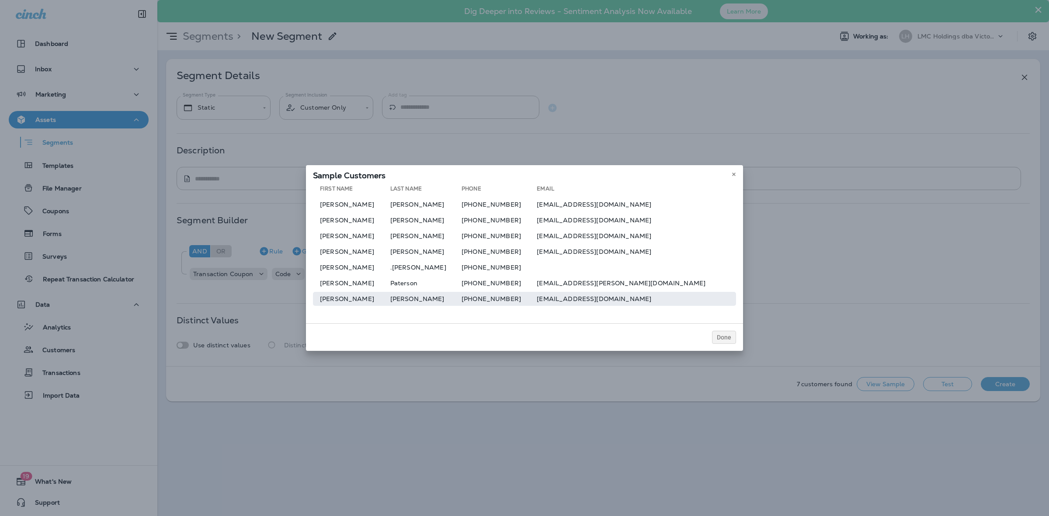
click at [600, 298] on td "[EMAIL_ADDRESS][DOMAIN_NAME]" at bounding box center [636, 299] width 199 height 14
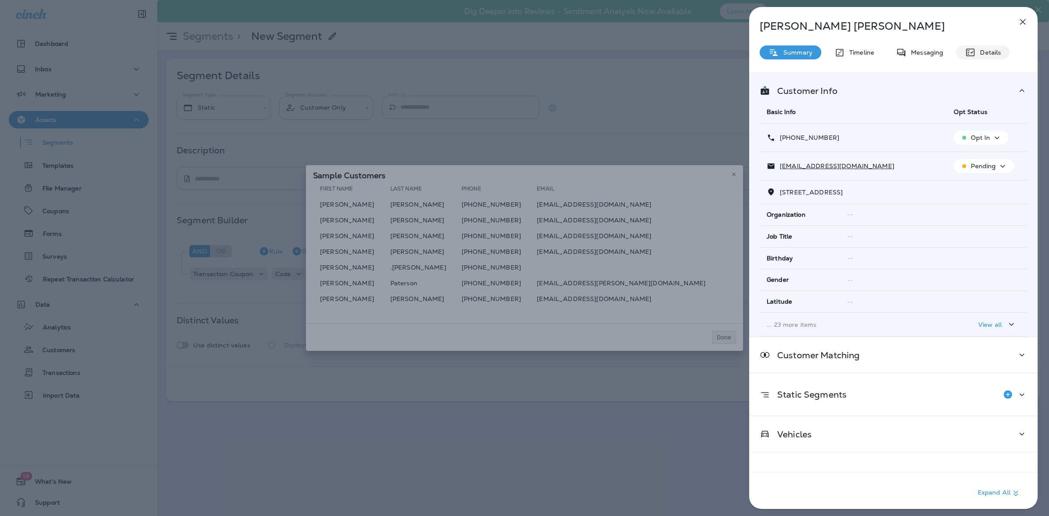
click at [988, 46] on div "Details" at bounding box center [983, 52] width 53 height 14
click at [989, 46] on div "Details" at bounding box center [983, 52] width 53 height 14
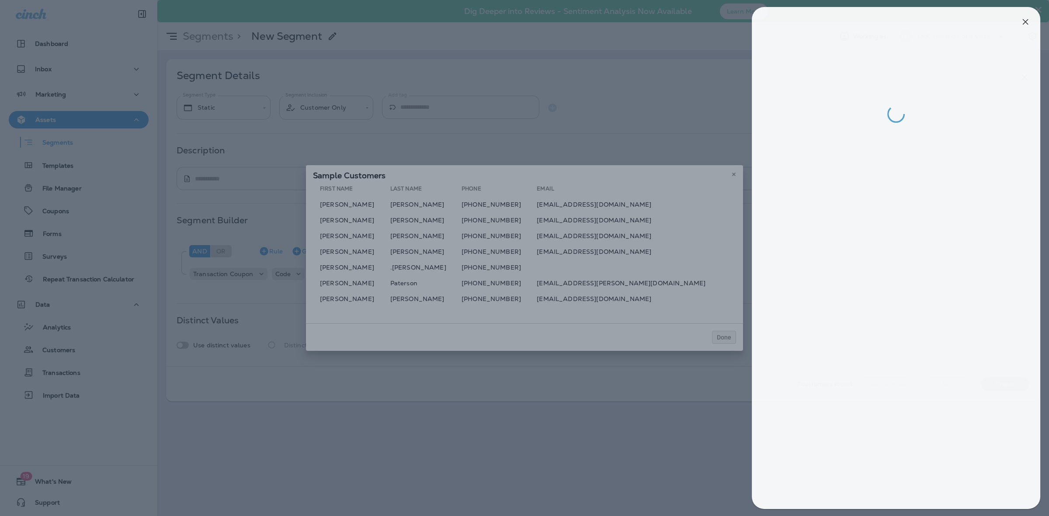
click at [497, 260] on div at bounding box center [527, 258] width 1049 height 516
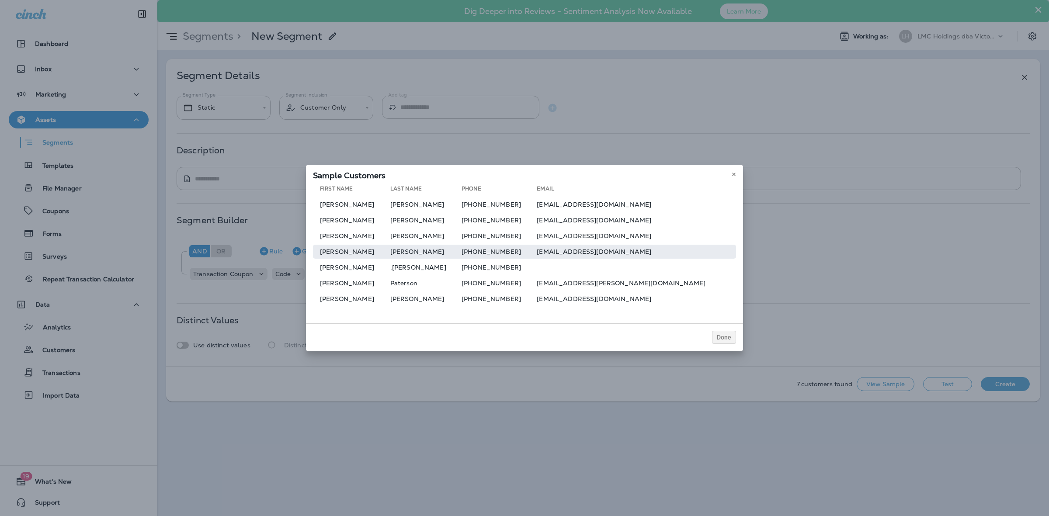
click at [490, 251] on td "[PHONE_NUMBER]" at bounding box center [499, 252] width 75 height 14
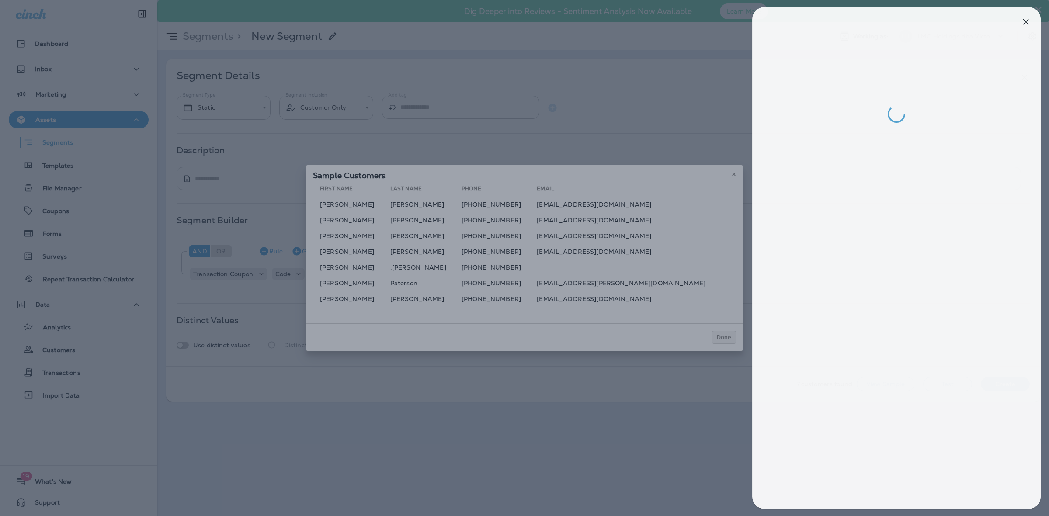
click at [488, 265] on div at bounding box center [527, 258] width 1049 height 516
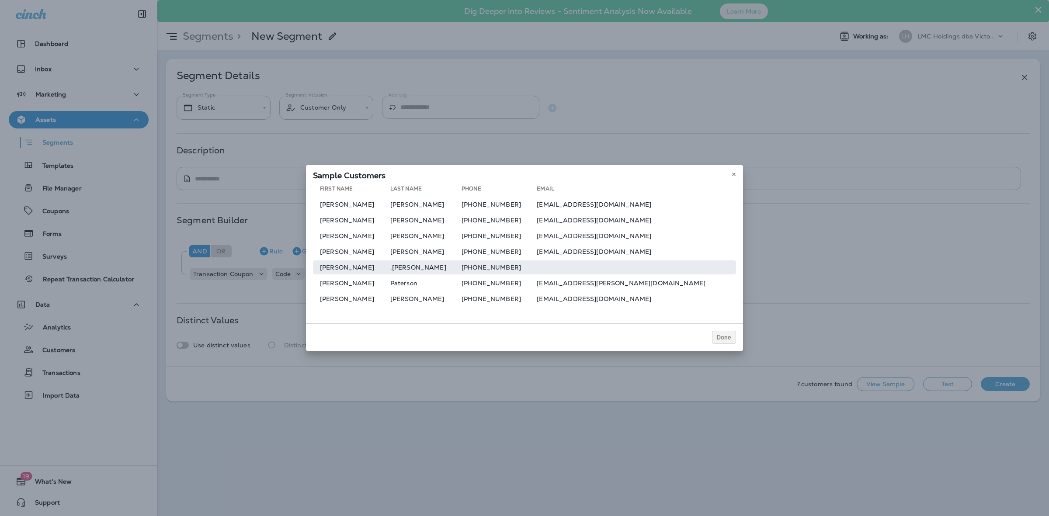
click at [490, 268] on td "[PHONE_NUMBER]" at bounding box center [499, 268] width 75 height 14
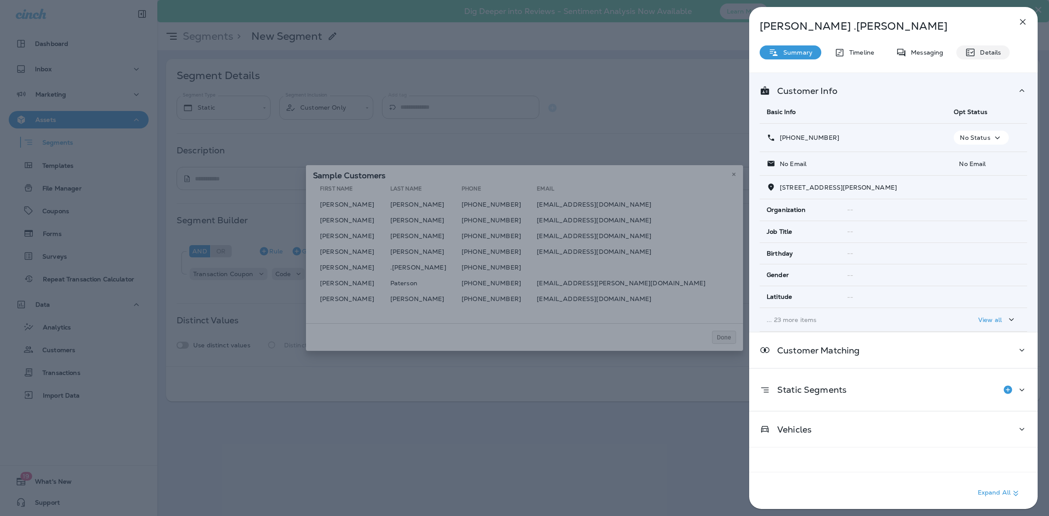
click at [1003, 55] on div "Details" at bounding box center [983, 52] width 53 height 14
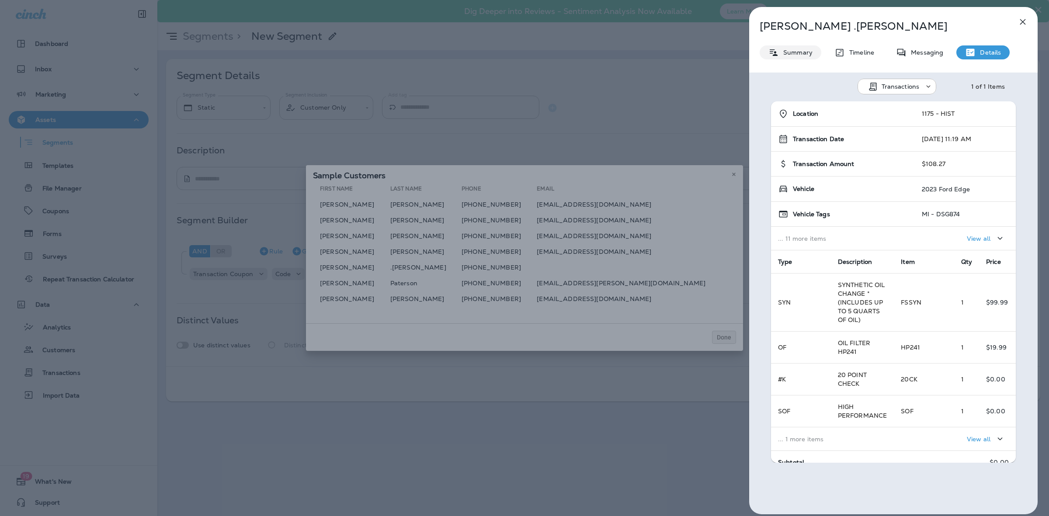
click at [801, 58] on div "Summary" at bounding box center [791, 52] width 62 height 14
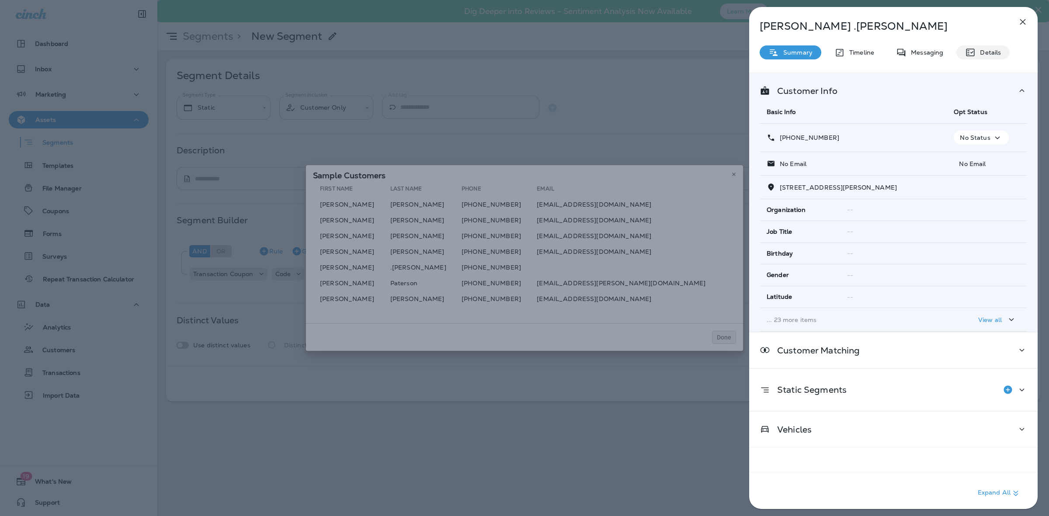
click at [984, 54] on p "Details" at bounding box center [988, 52] width 25 height 7
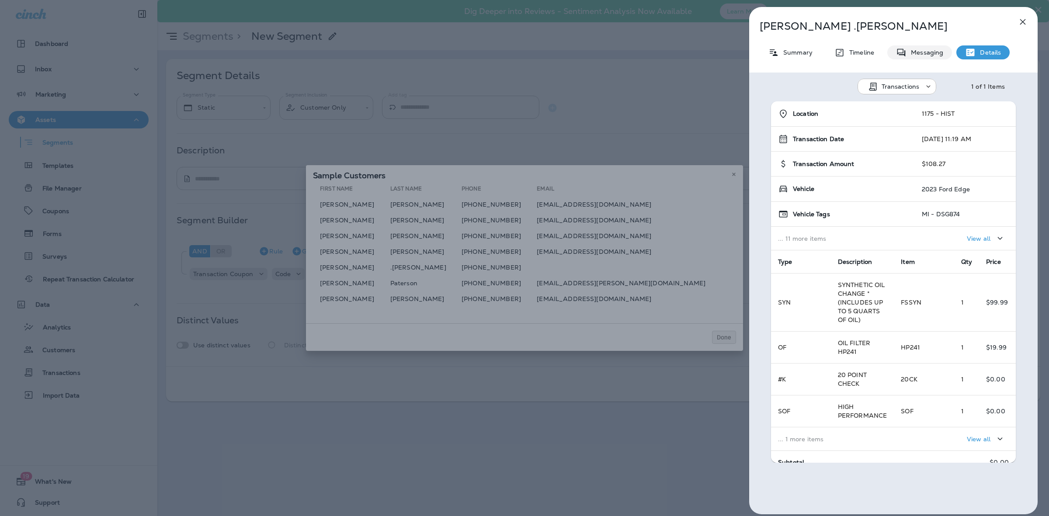
click at [927, 57] on div "Messaging" at bounding box center [920, 52] width 65 height 14
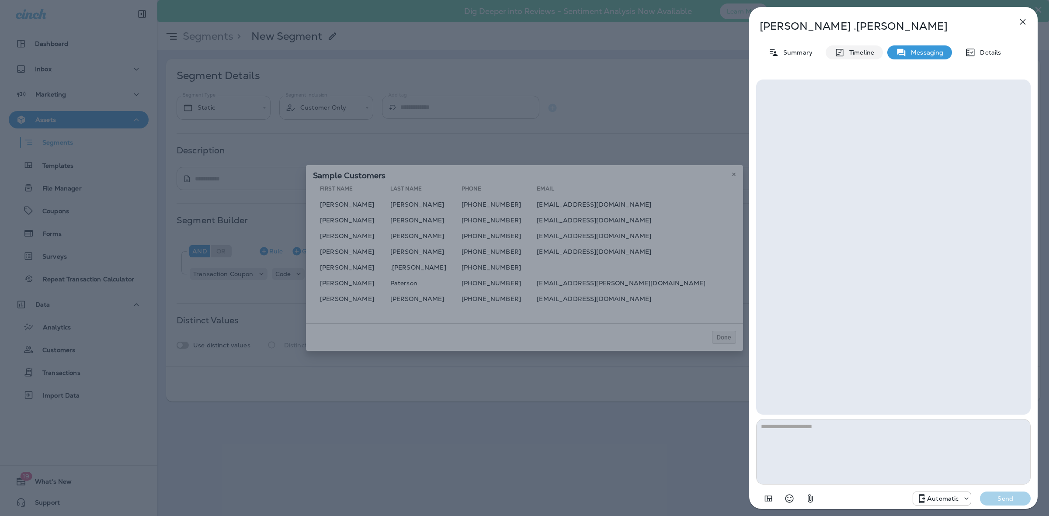
click at [865, 51] on p "Timeline" at bounding box center [859, 52] width 29 height 7
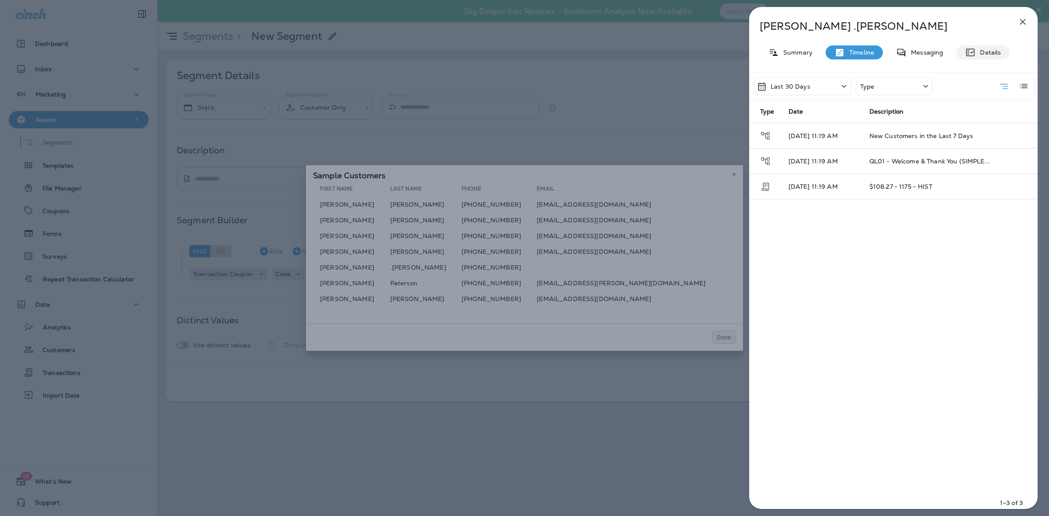
click at [974, 49] on icon at bounding box center [970, 52] width 10 height 10
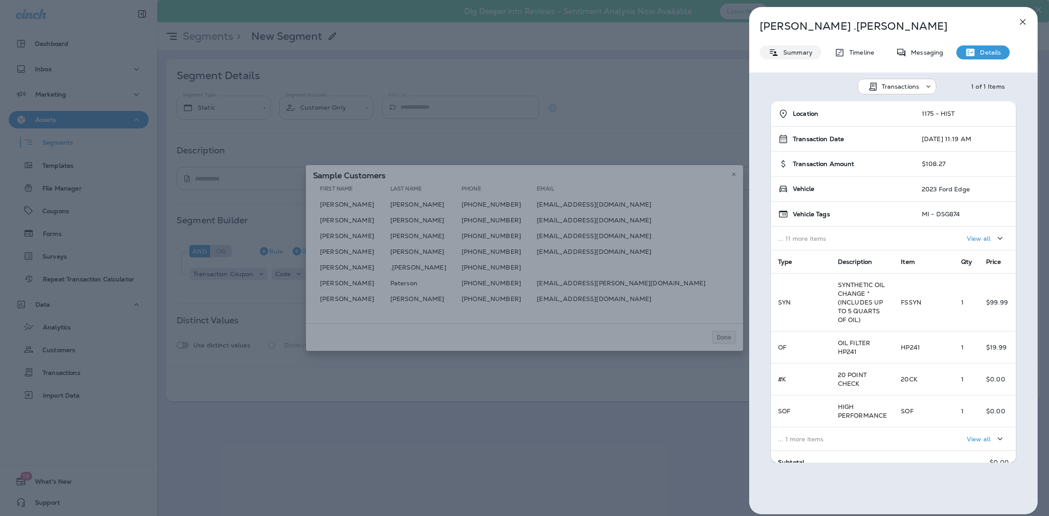
click at [790, 51] on p "Summary" at bounding box center [796, 52] width 34 height 7
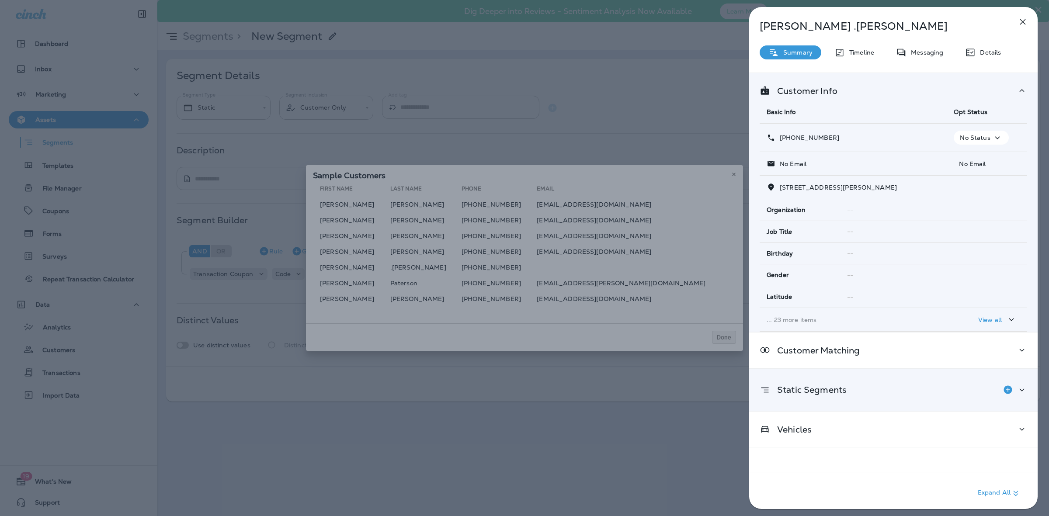
click at [907, 399] on div "Static Segments" at bounding box center [894, 389] width 268 height 17
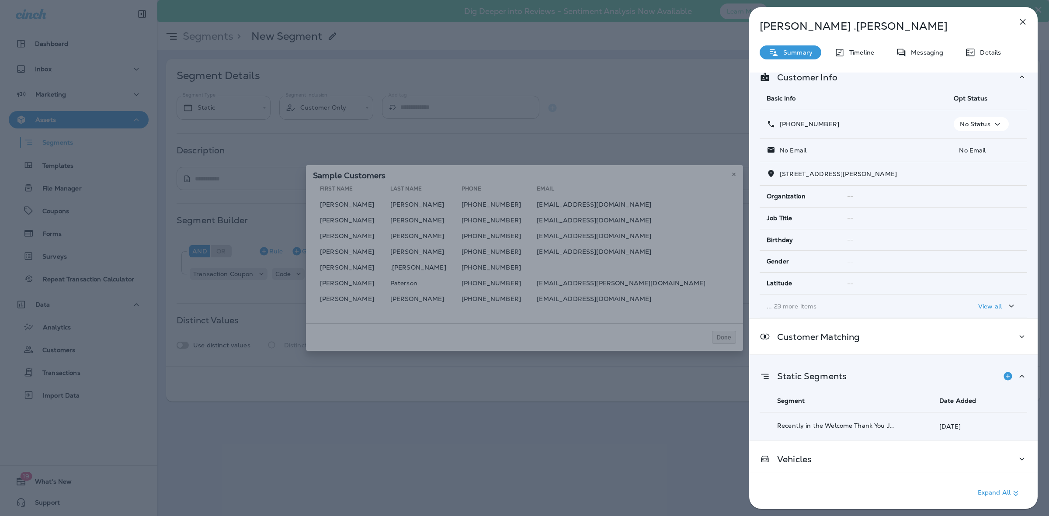
scroll to position [21, 0]
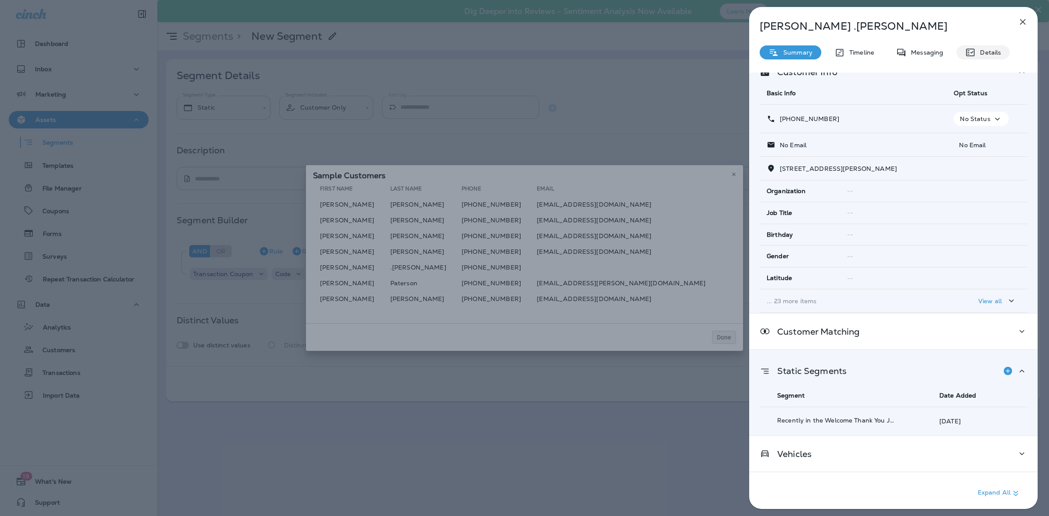
click at [980, 52] on p "Details" at bounding box center [988, 52] width 25 height 7
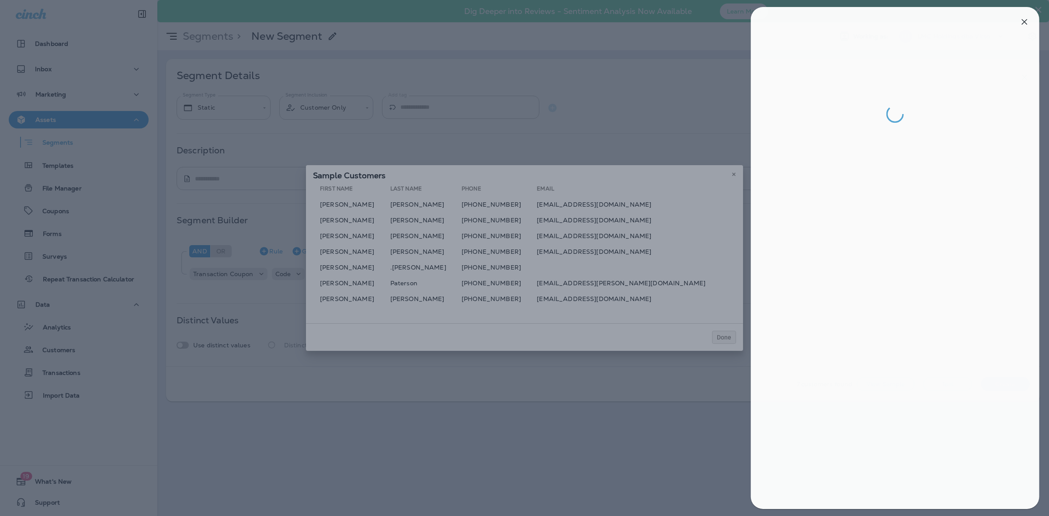
click at [727, 173] on div at bounding box center [526, 258] width 1049 height 516
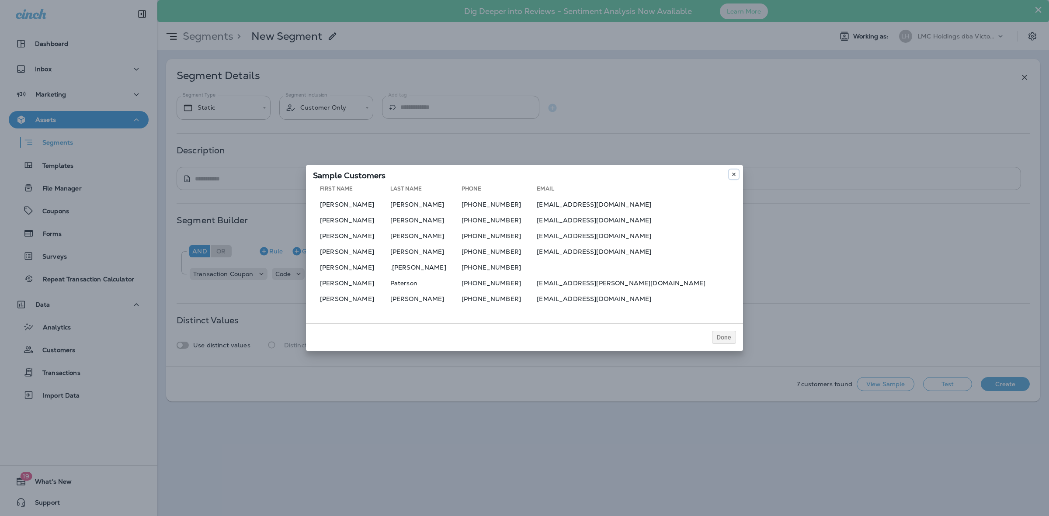
click at [733, 174] on icon at bounding box center [733, 174] width 5 height 5
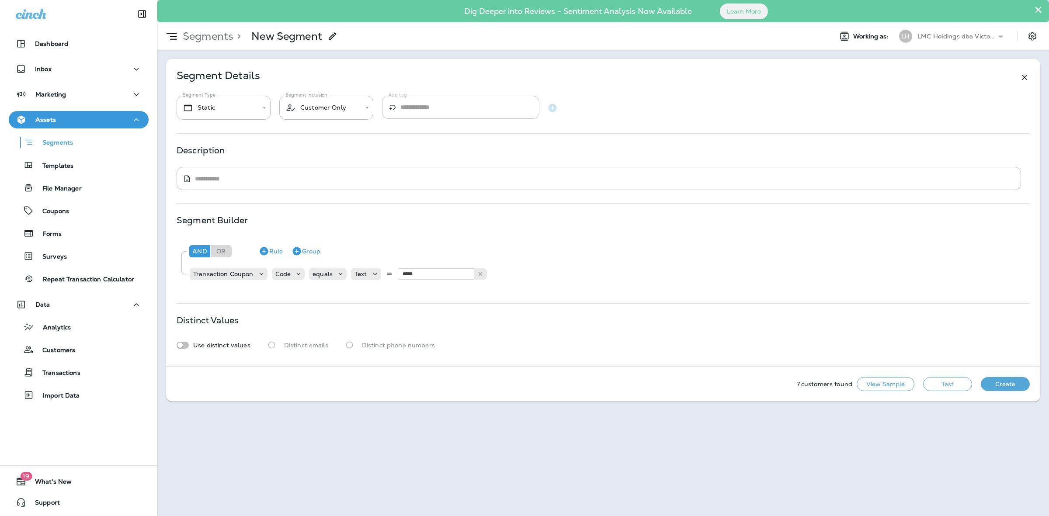
click at [933, 383] on button "Test" at bounding box center [947, 384] width 49 height 14
click at [896, 385] on button "View Sample" at bounding box center [886, 384] width 58 height 14
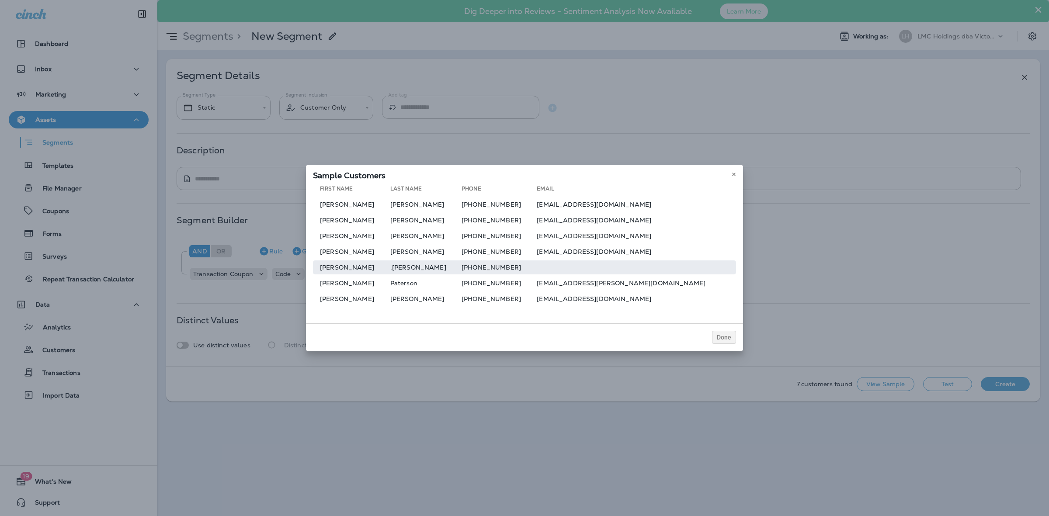
click at [530, 263] on td "[PHONE_NUMBER]" at bounding box center [499, 268] width 75 height 14
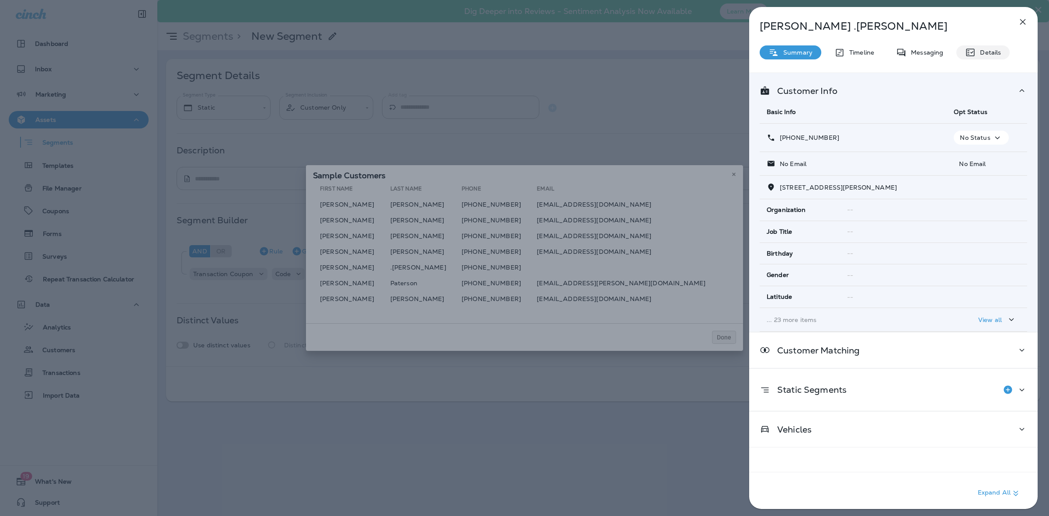
click at [995, 48] on div "Details" at bounding box center [983, 52] width 53 height 14
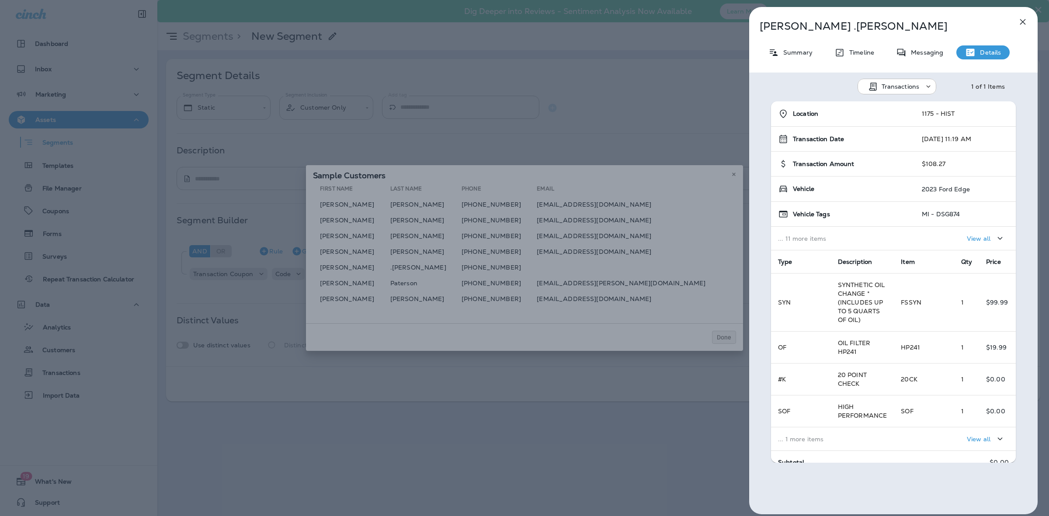
click at [967, 235] on p "View all" at bounding box center [979, 238] width 24 height 7
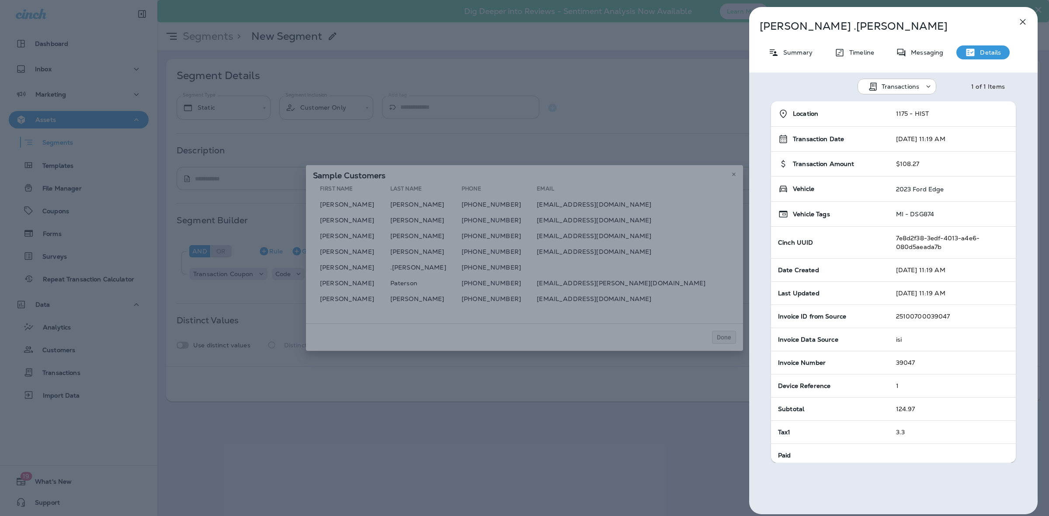
click at [967, 235] on td "7e8d2f38-3edf-4013-a4e6-080d5aeada7b" at bounding box center [952, 243] width 127 height 32
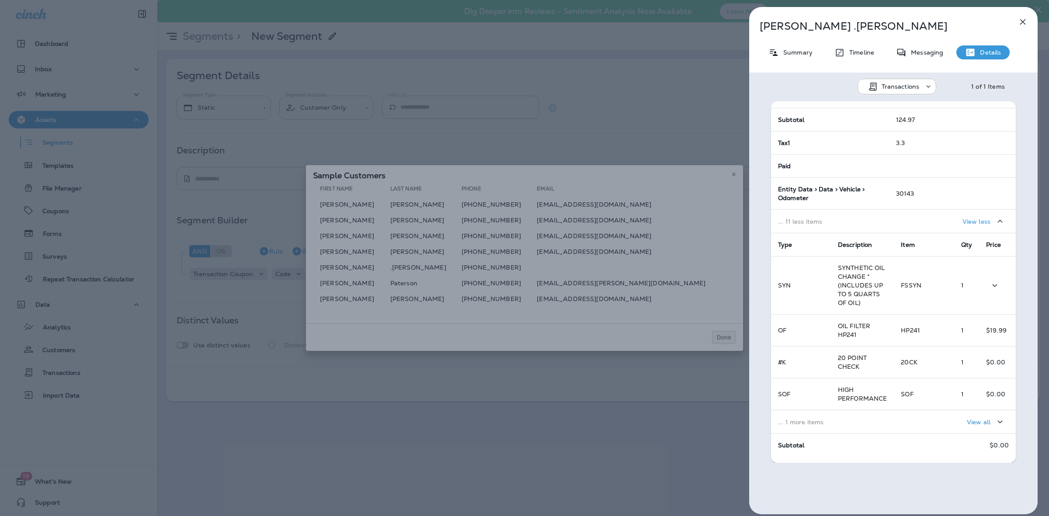
scroll to position [354, 0]
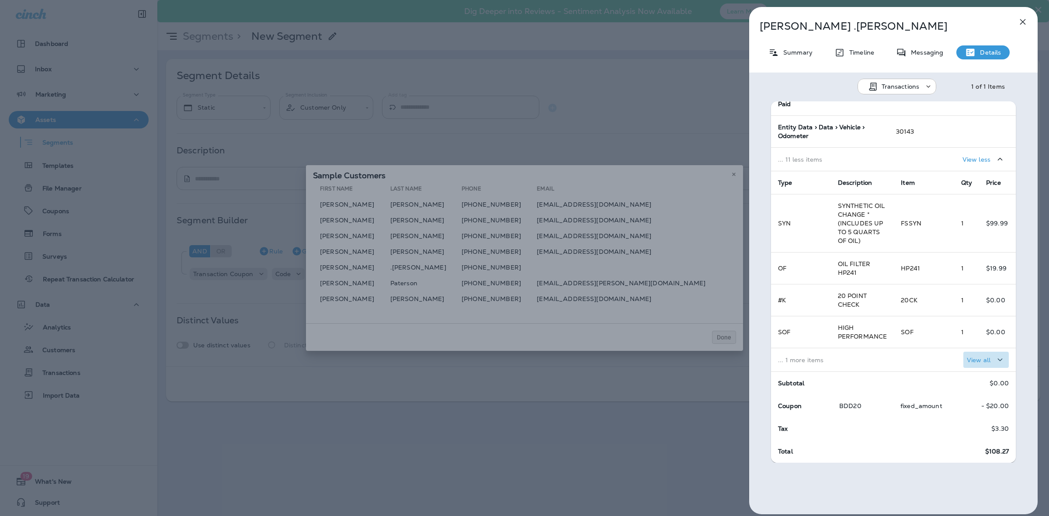
click at [967, 359] on p "View all" at bounding box center [979, 360] width 24 height 7
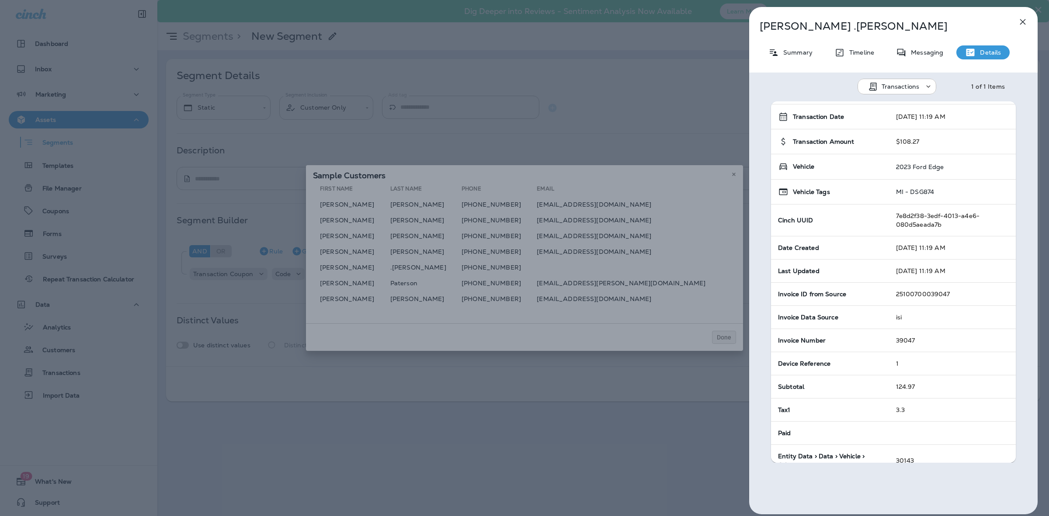
scroll to position [0, 0]
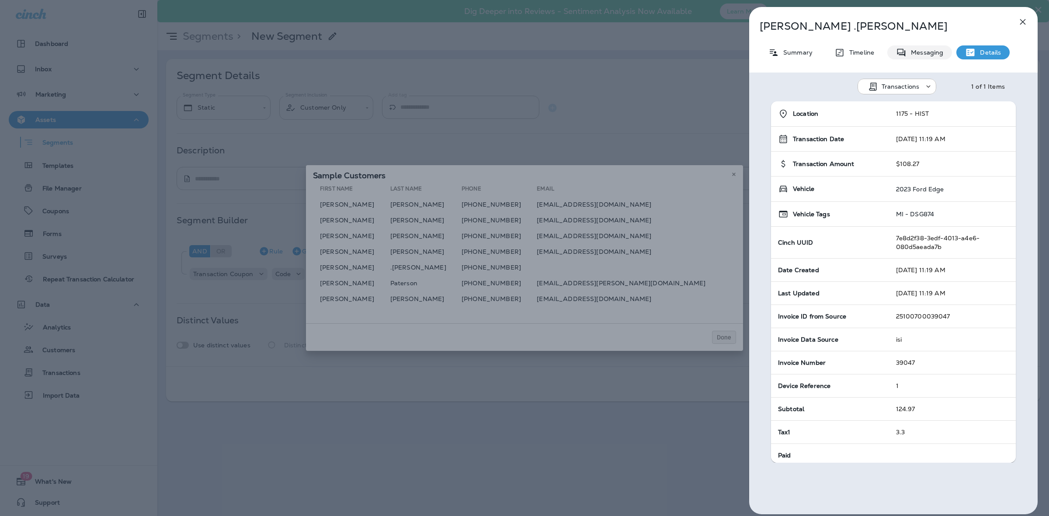
click at [906, 47] on div "Messaging" at bounding box center [920, 52] width 65 height 14
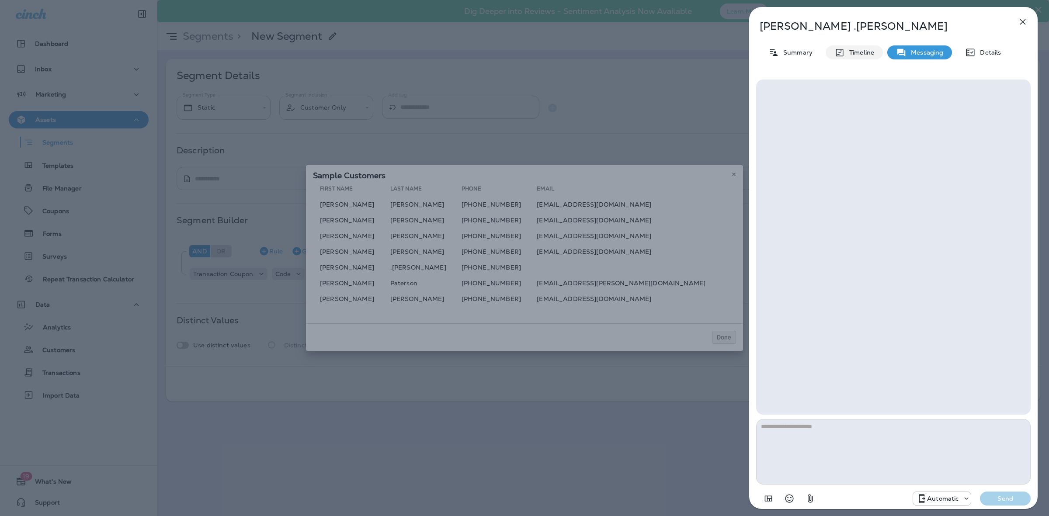
click at [860, 50] on p "Timeline" at bounding box center [859, 52] width 29 height 7
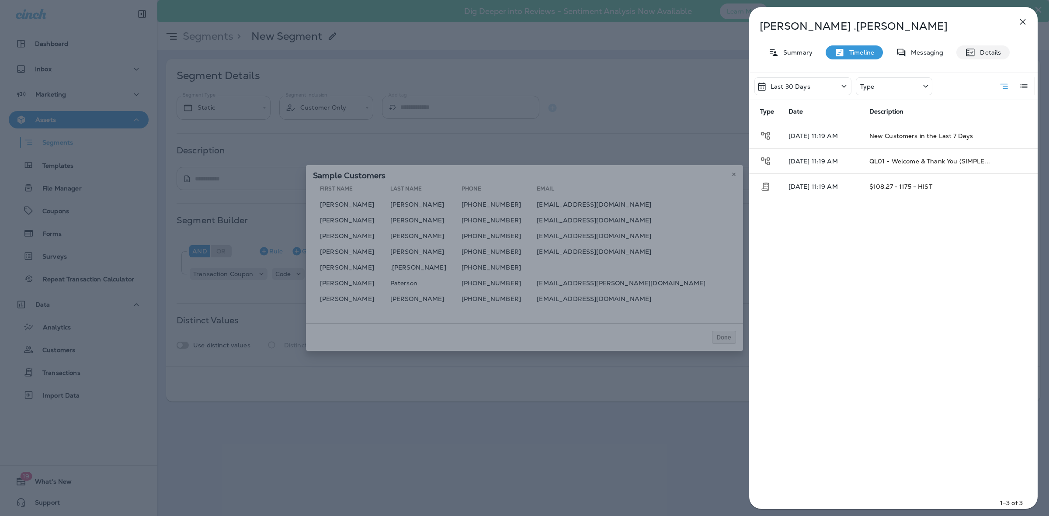
click at [971, 52] on icon at bounding box center [971, 52] width 8 height 7
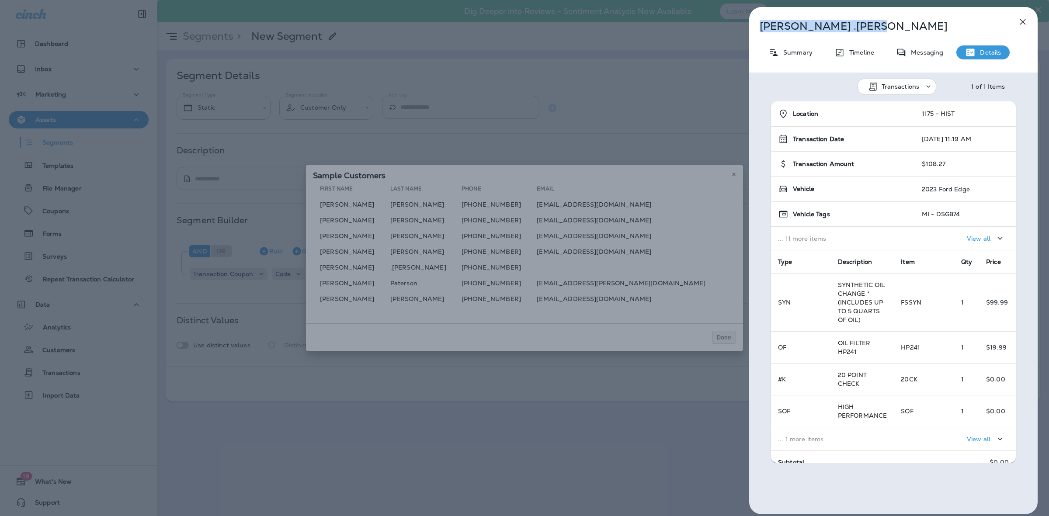
drag, startPoint x: 840, startPoint y: 22, endPoint x: 759, endPoint y: 24, distance: 80.9
click at [760, 24] on p "[PERSON_NAME] .[PERSON_NAME]" at bounding box center [879, 26] width 239 height 12
click at [772, 22] on p "[PERSON_NAME] .[PERSON_NAME]" at bounding box center [879, 26] width 239 height 12
click at [799, 26] on p "[PERSON_NAME] .[PERSON_NAME]" at bounding box center [879, 26] width 239 height 12
click at [894, 21] on p "[PERSON_NAME] .[PERSON_NAME]" at bounding box center [879, 26] width 239 height 12
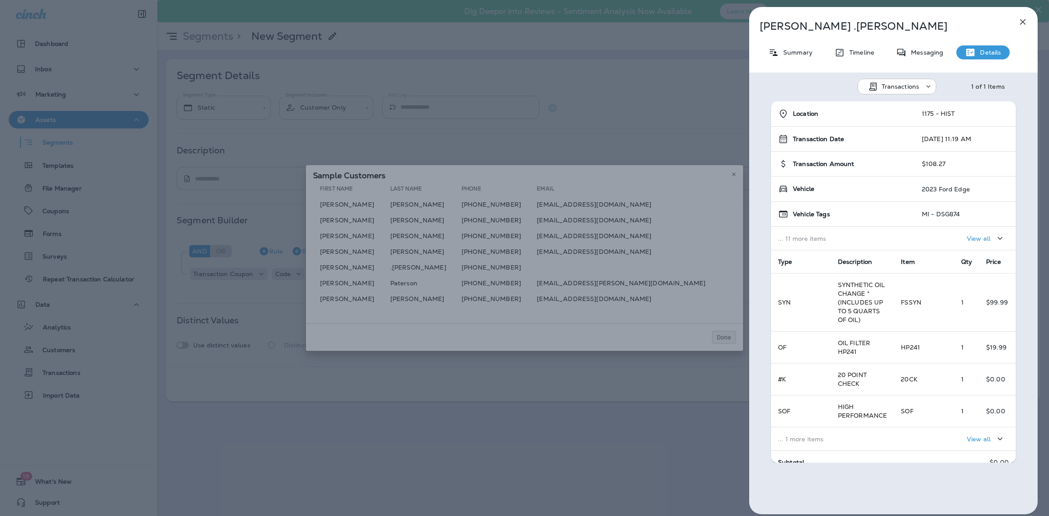
click at [1022, 20] on icon "button" at bounding box center [1023, 22] width 10 height 10
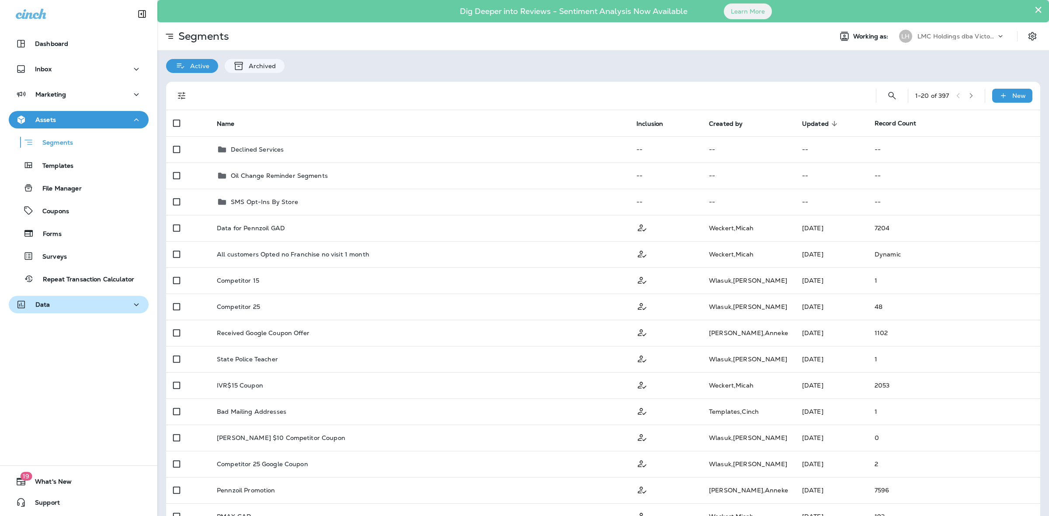
click at [101, 304] on div "Data" at bounding box center [79, 304] width 126 height 11
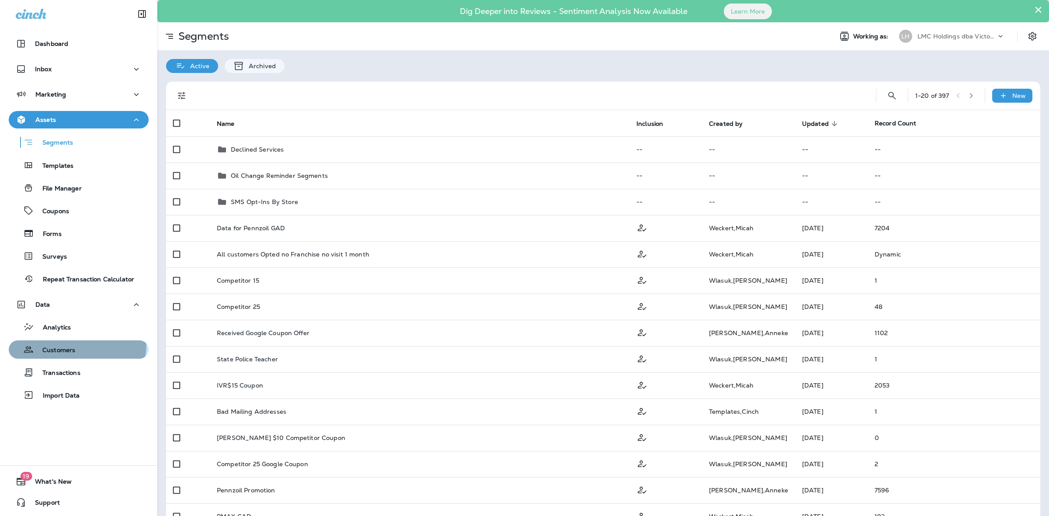
click at [77, 345] on div "Customers" at bounding box center [78, 349] width 133 height 13
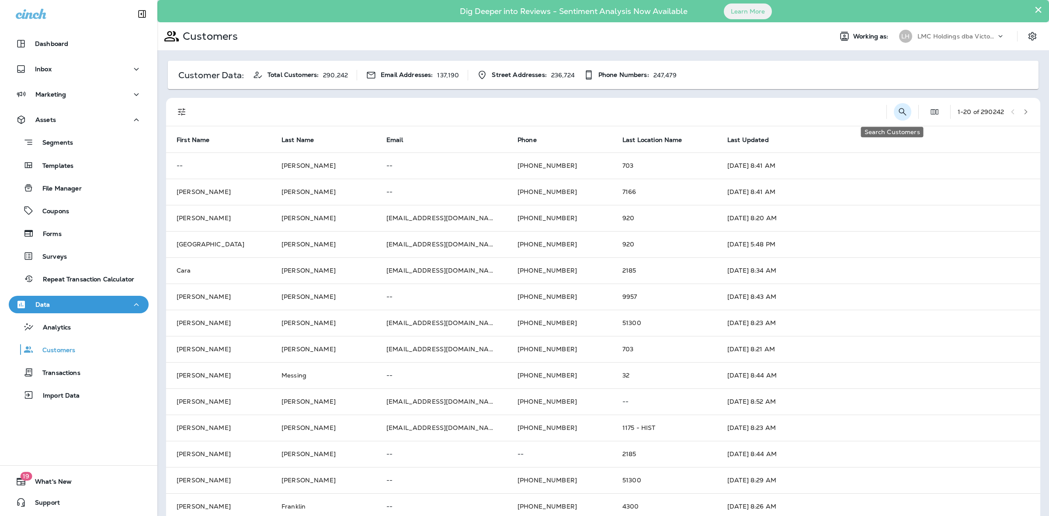
click at [898, 109] on icon "Search Customers" at bounding box center [903, 112] width 10 height 10
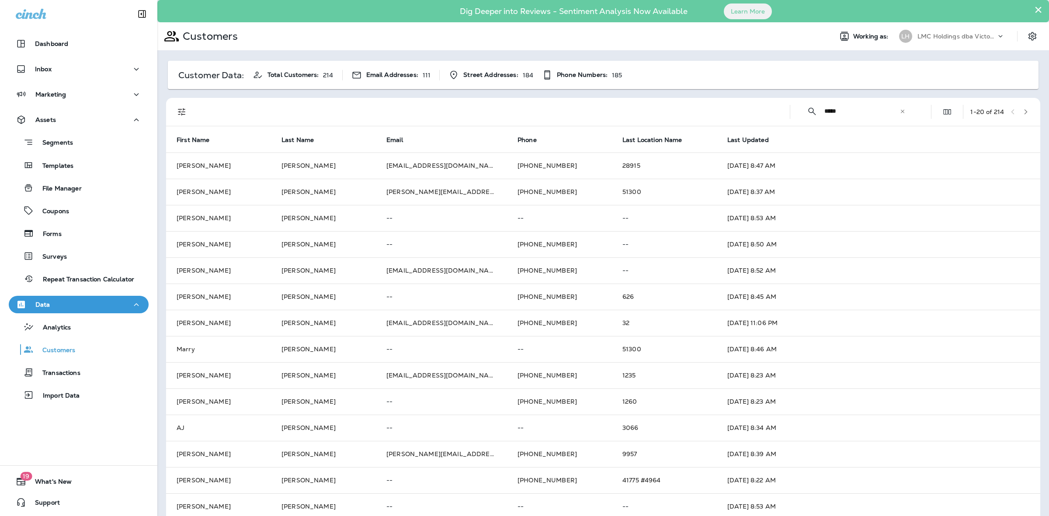
click at [838, 113] on input "*****" at bounding box center [862, 111] width 75 height 23
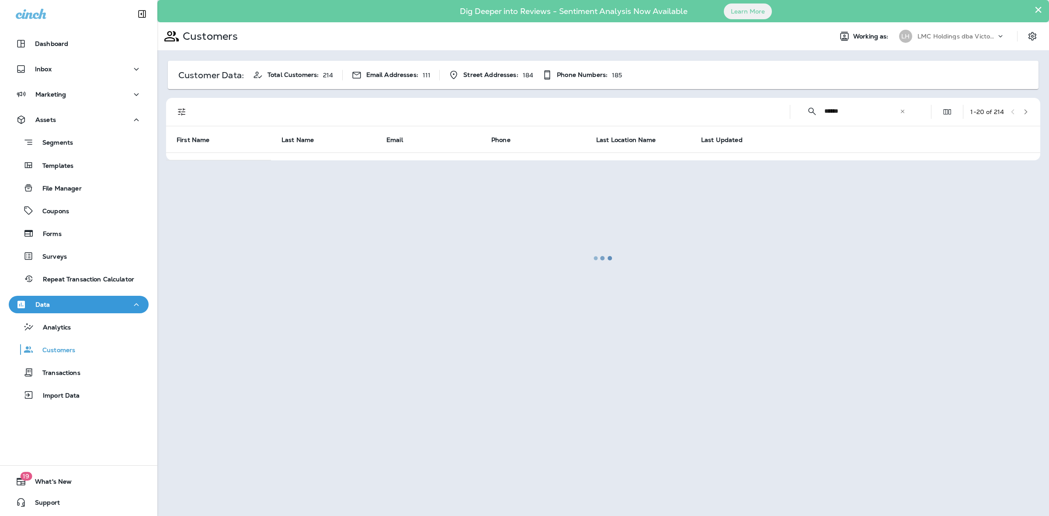
type input "******"
